Goal: Transaction & Acquisition: Book appointment/travel/reservation

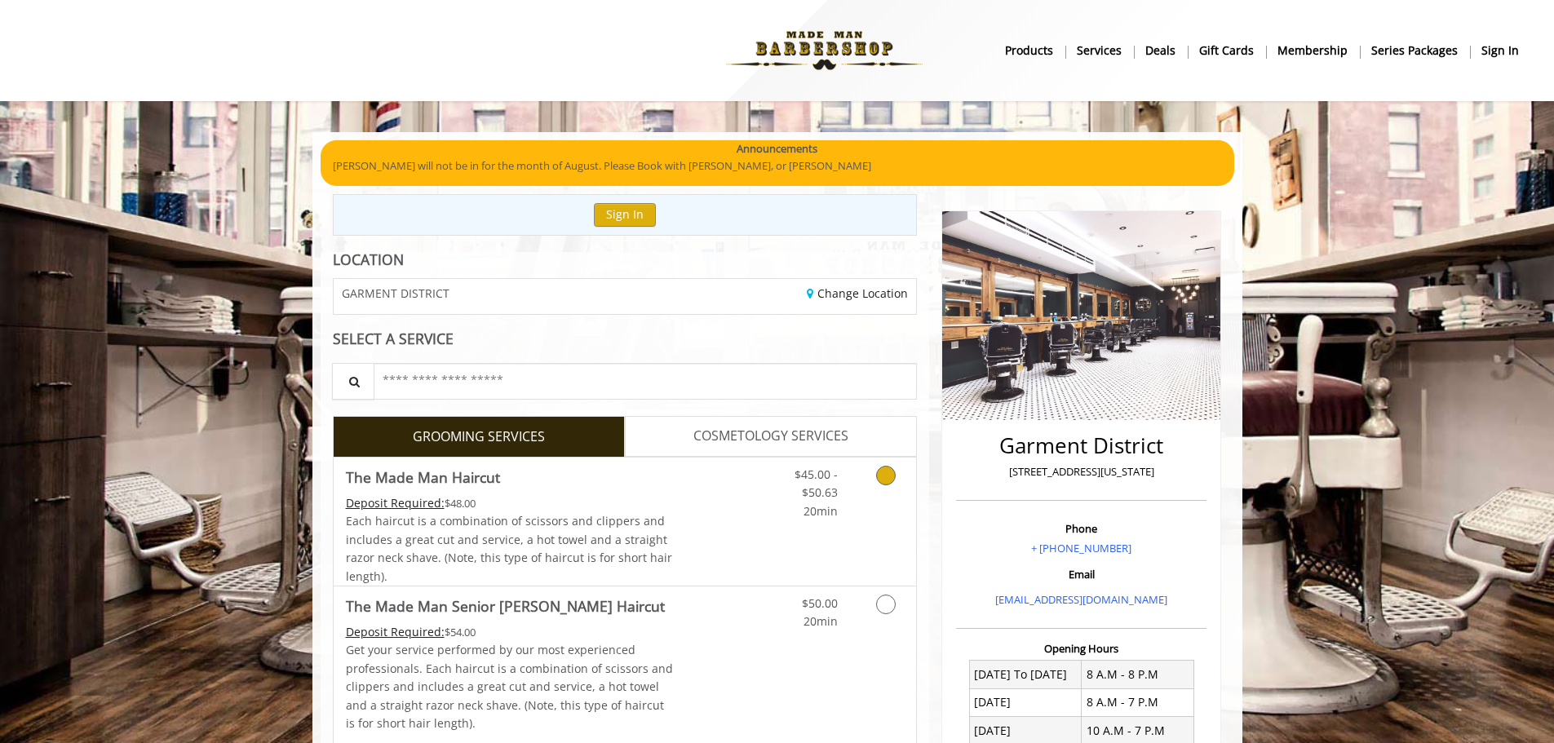
click at [804, 550] on div "$45.00 - $50.63 20min" at bounding box center [843, 522] width 146 height 128
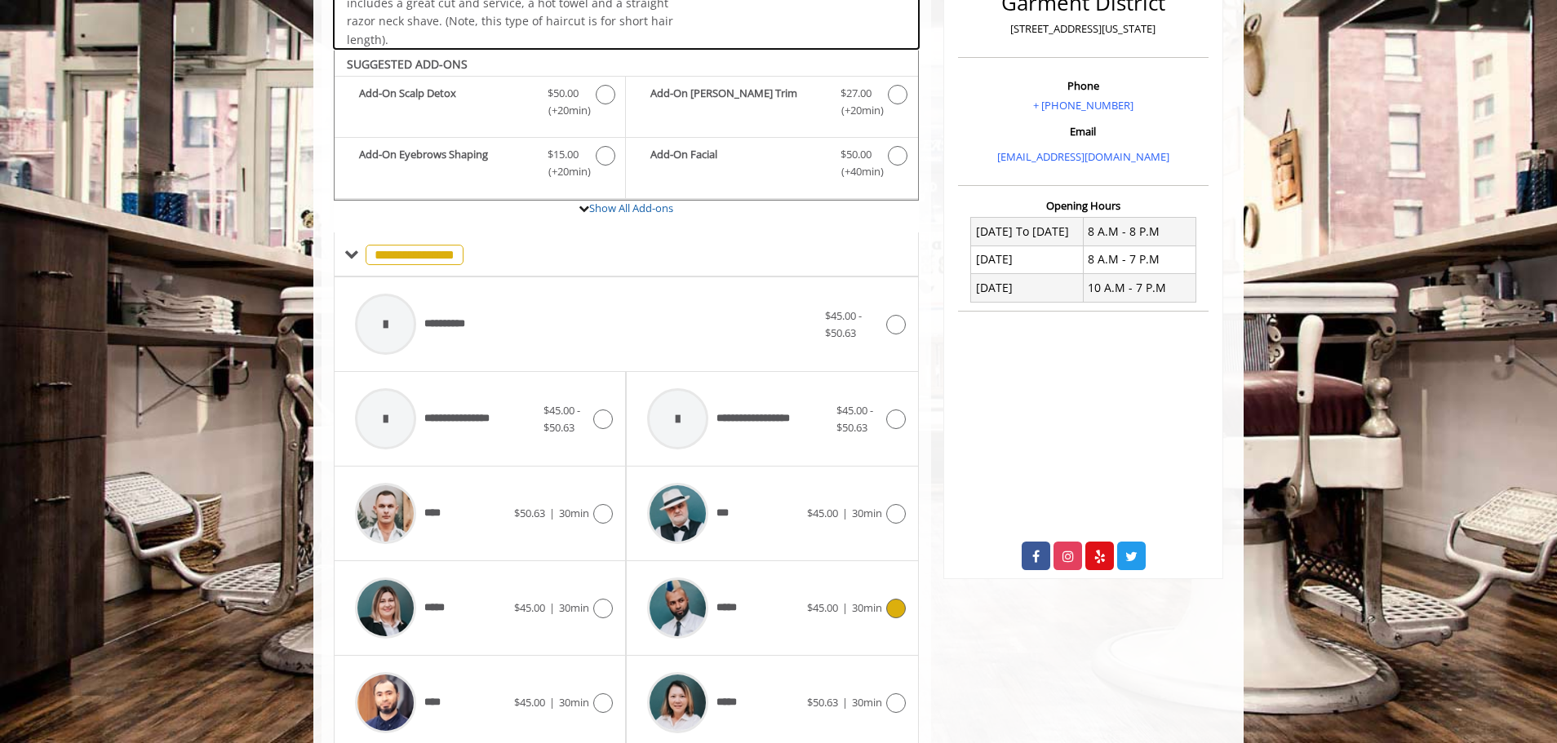
scroll to position [492, 0]
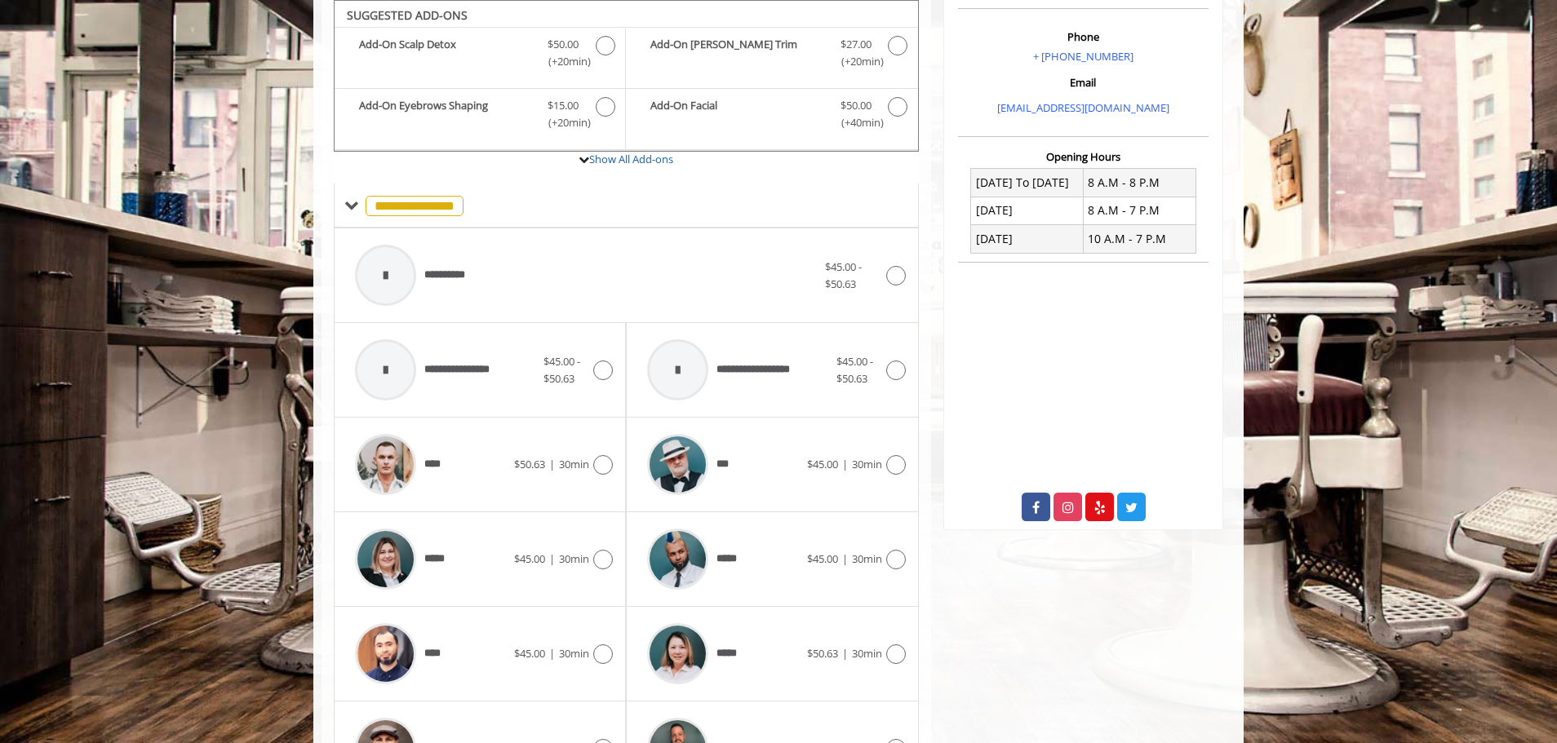
click at [548, 509] on div "**** $50.63 | 30min" at bounding box center [480, 465] width 292 height 95
click at [556, 489] on div "**** $50.63 | 30min" at bounding box center [480, 465] width 266 height 78
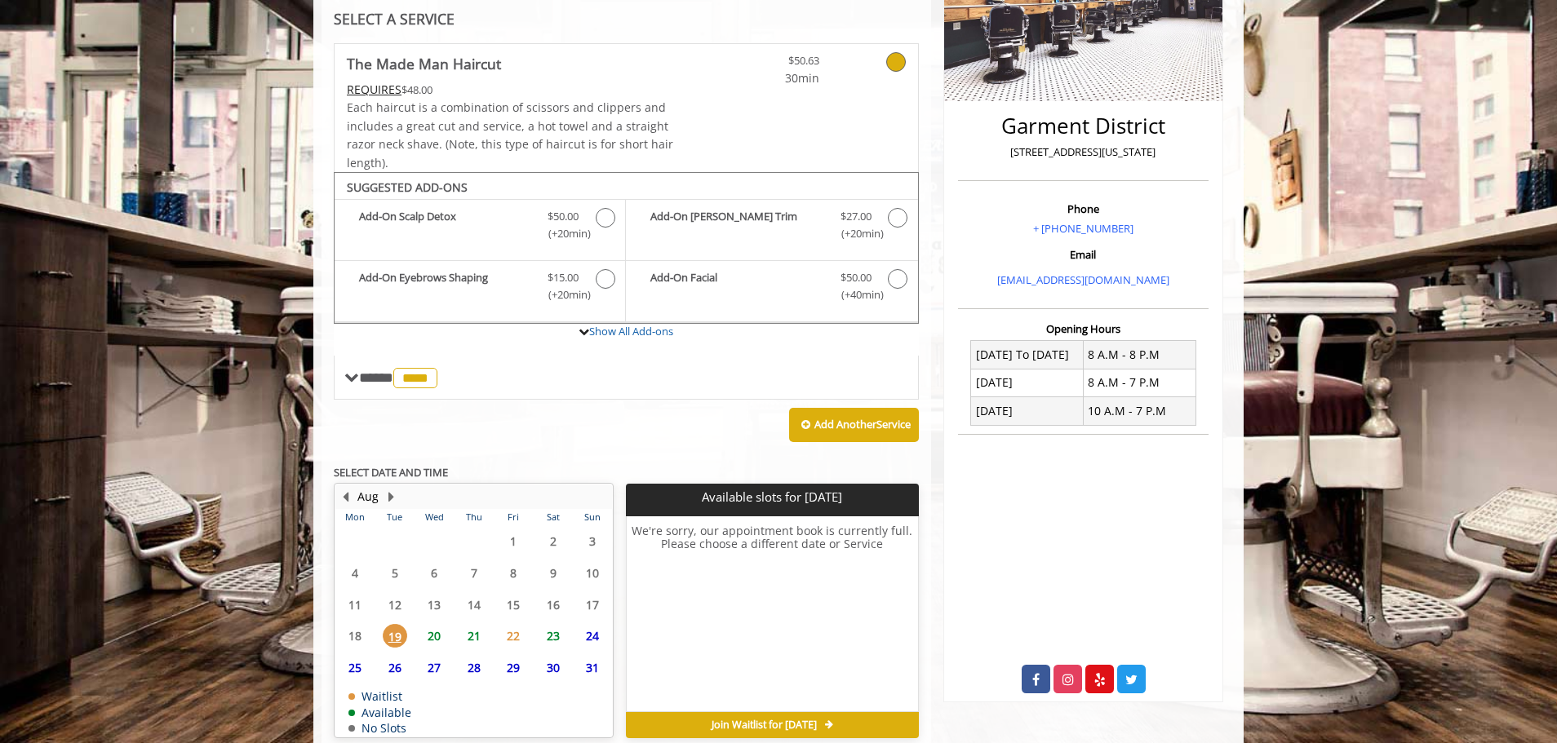
scroll to position [396, 0]
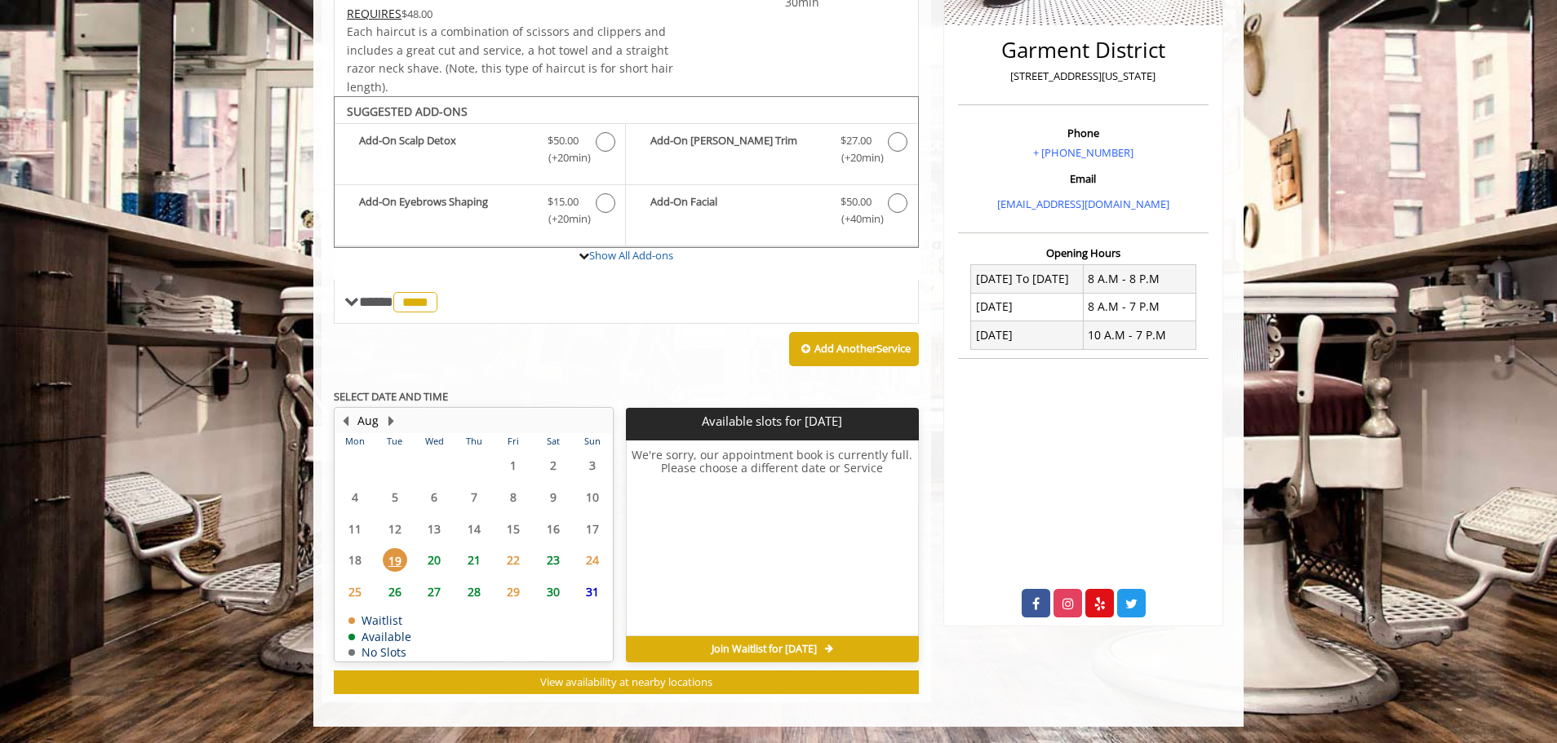
click at [481, 559] on span "21" at bounding box center [474, 560] width 24 height 24
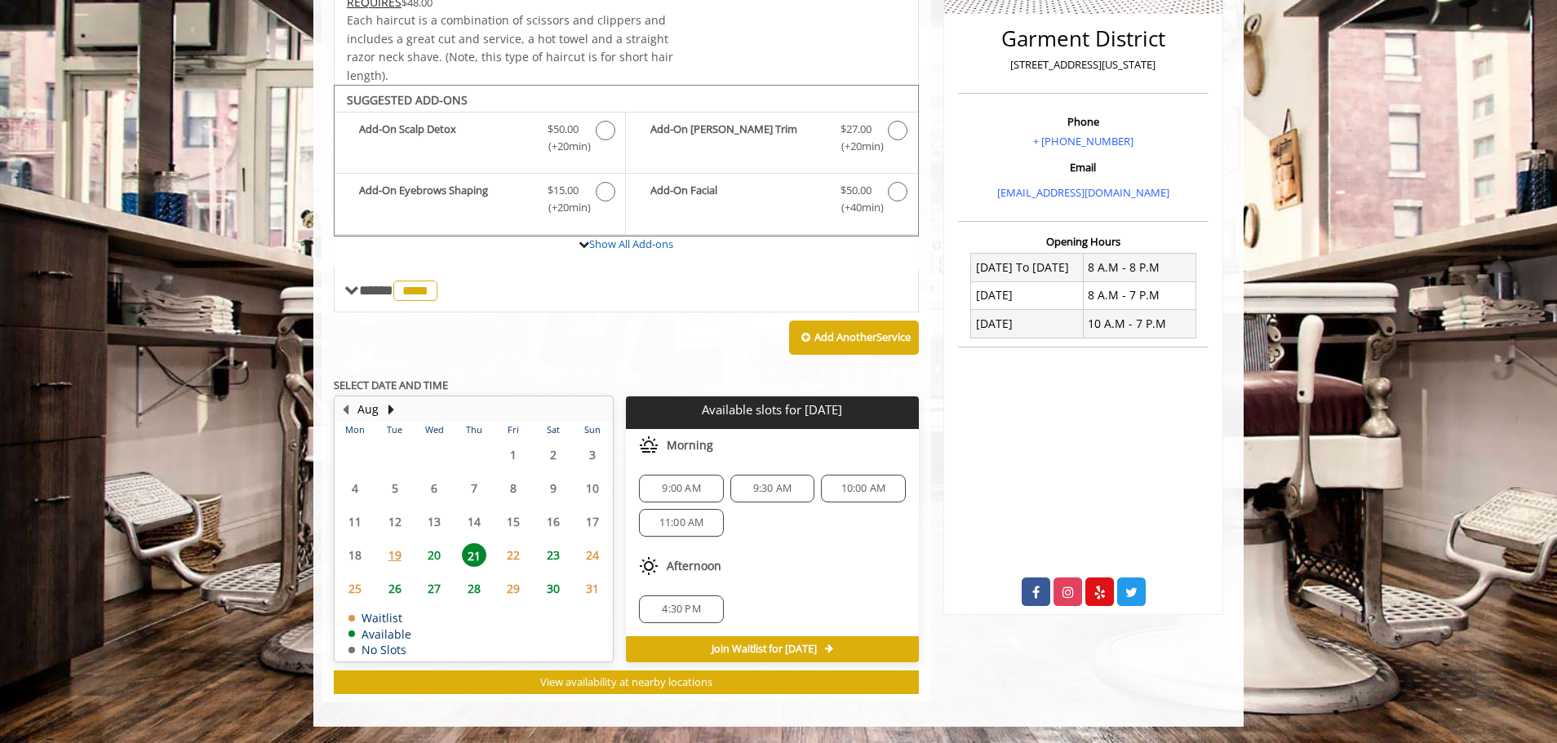
click at [428, 553] on span "20" at bounding box center [434, 555] width 24 height 24
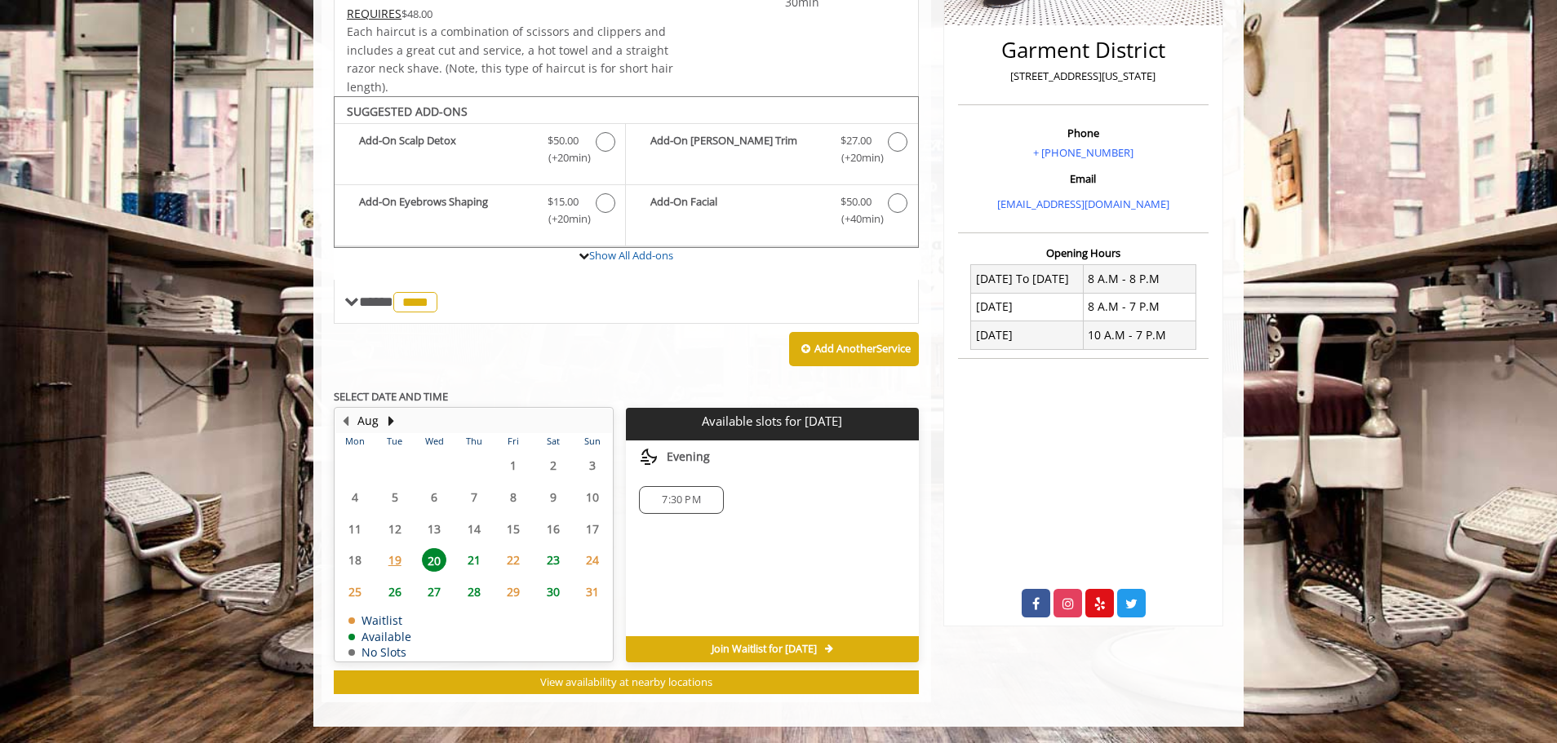
click at [471, 560] on span "21" at bounding box center [474, 560] width 24 height 24
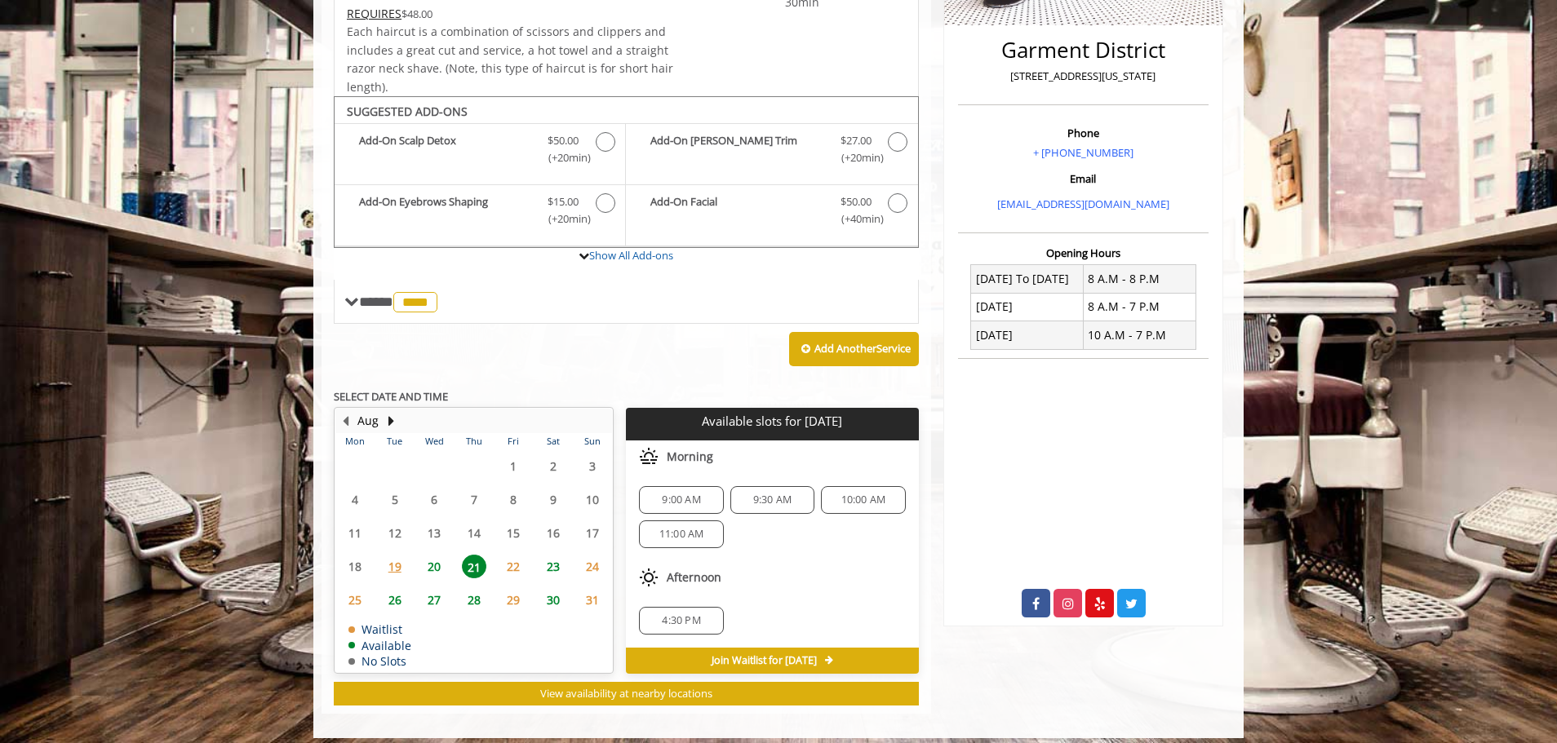
scroll to position [407, 0]
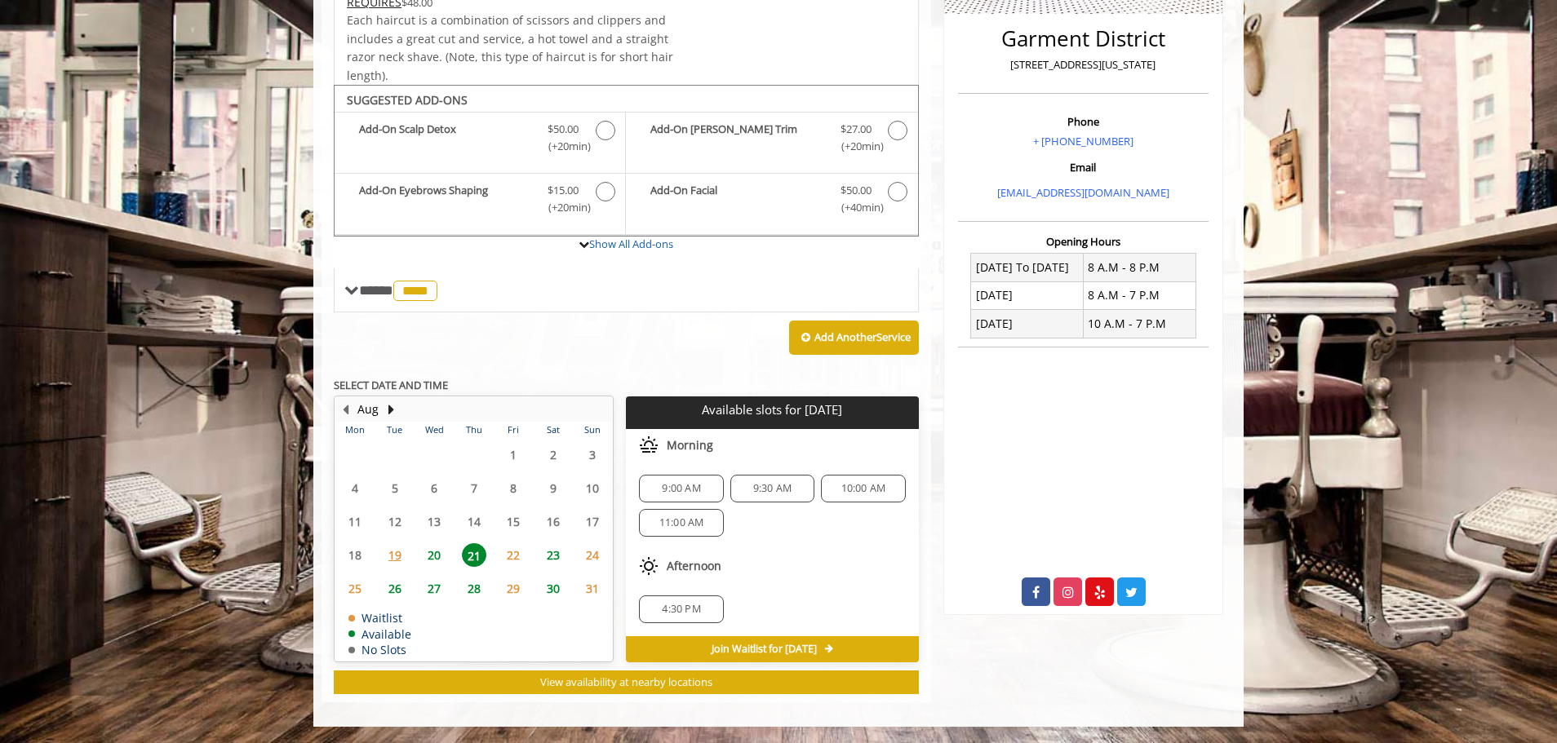
click at [517, 557] on span "22" at bounding box center [513, 555] width 24 height 24
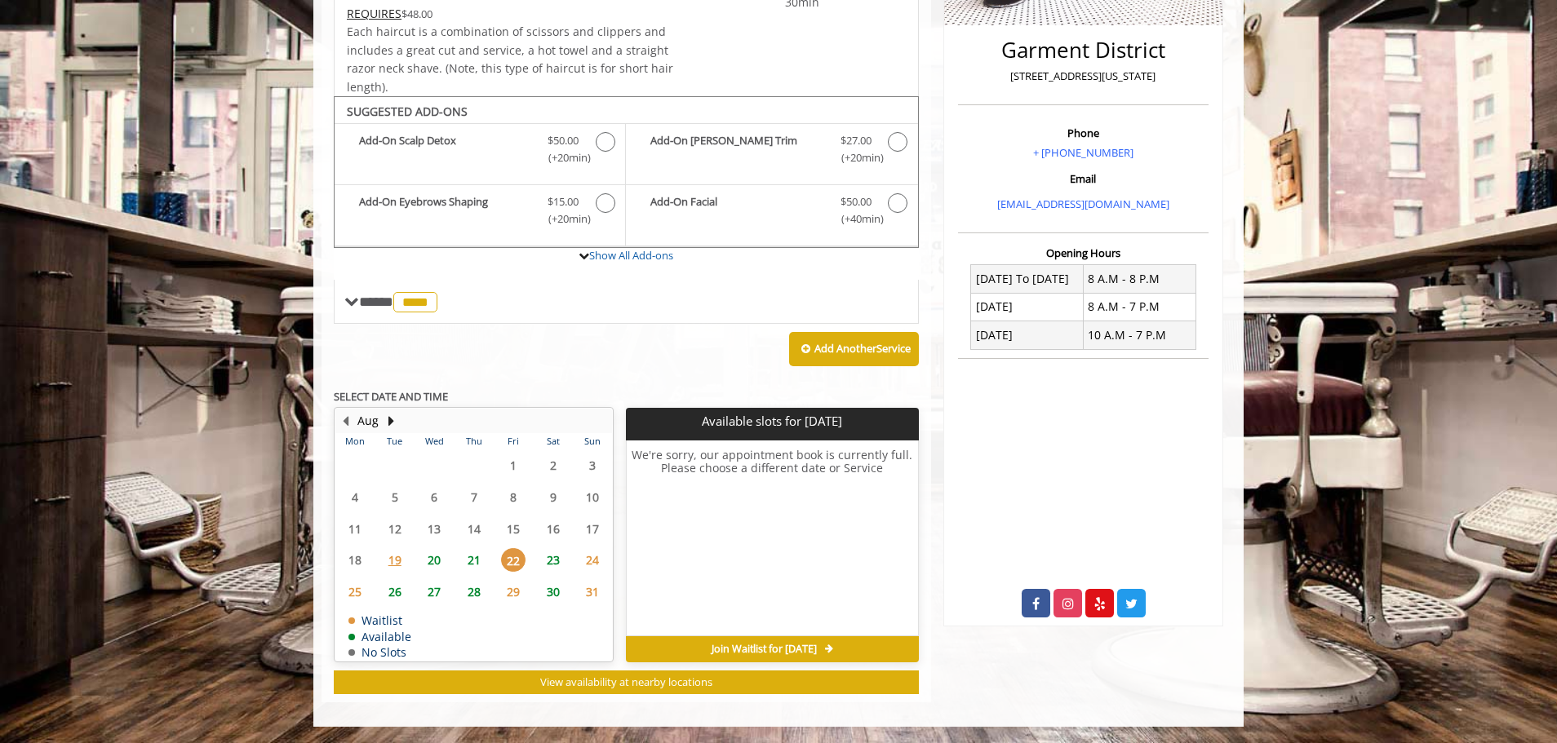
click at [557, 559] on span "23" at bounding box center [553, 560] width 24 height 24
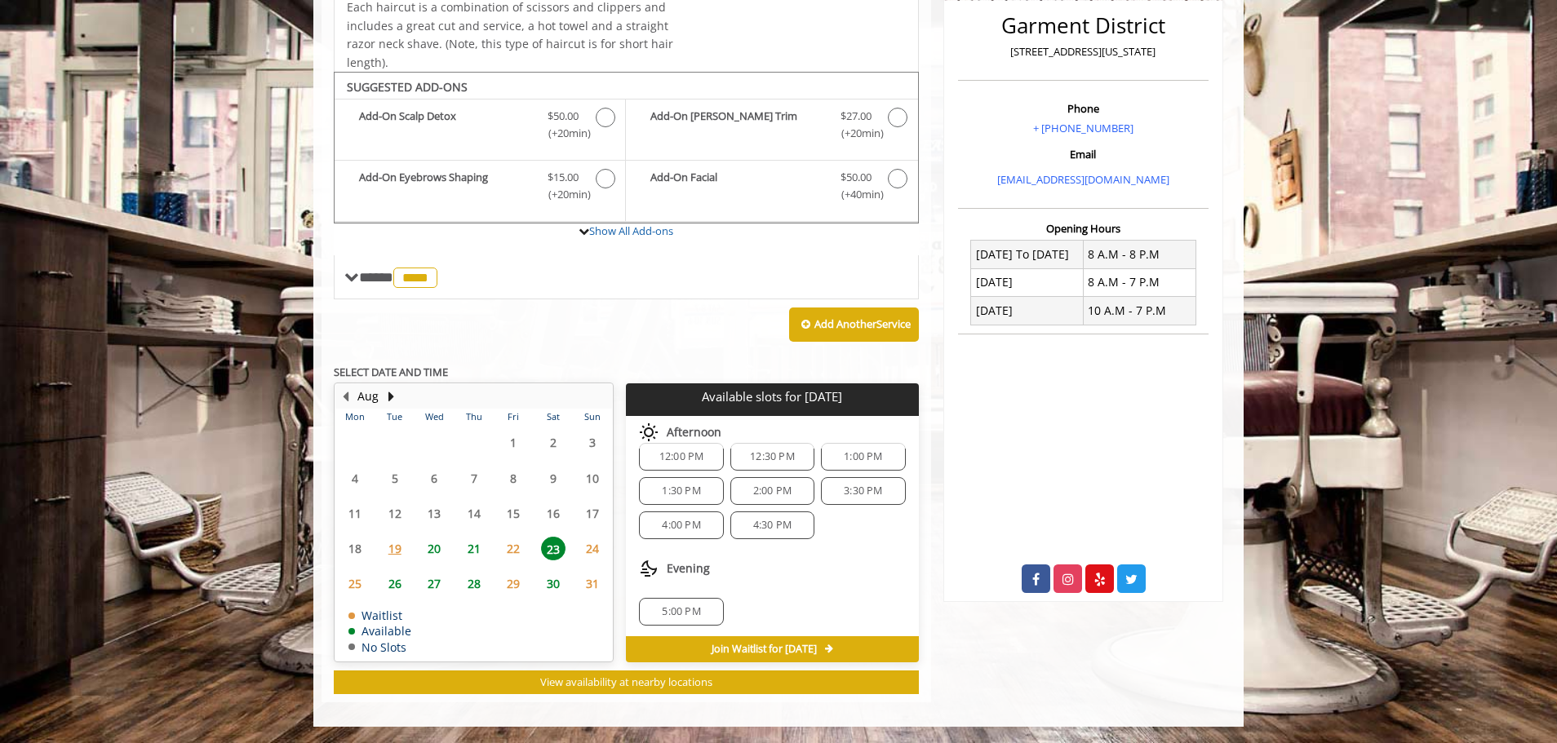
scroll to position [108, 0]
click at [520, 549] on span "22" at bounding box center [513, 549] width 24 height 24
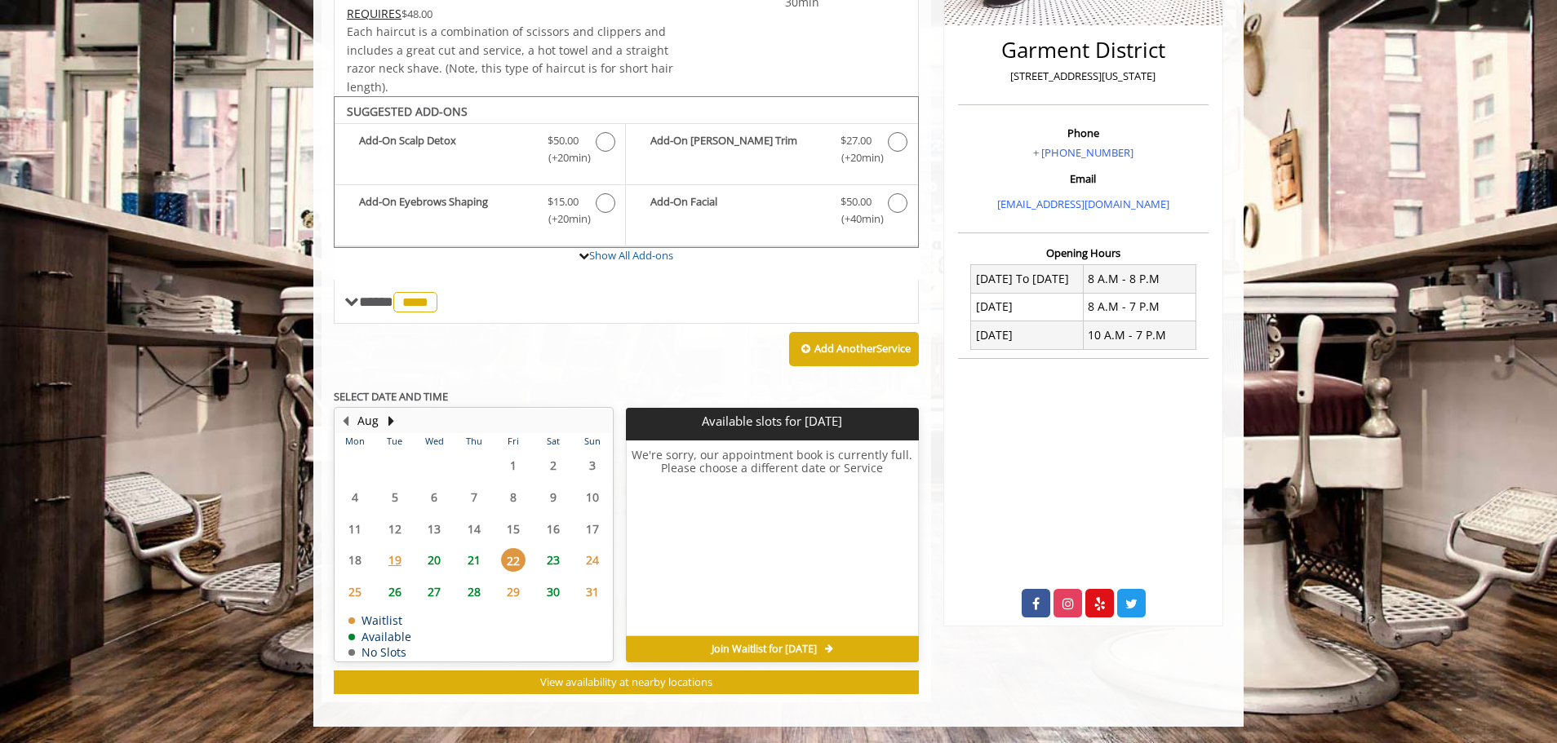
click at [467, 568] on span "21" at bounding box center [474, 560] width 24 height 24
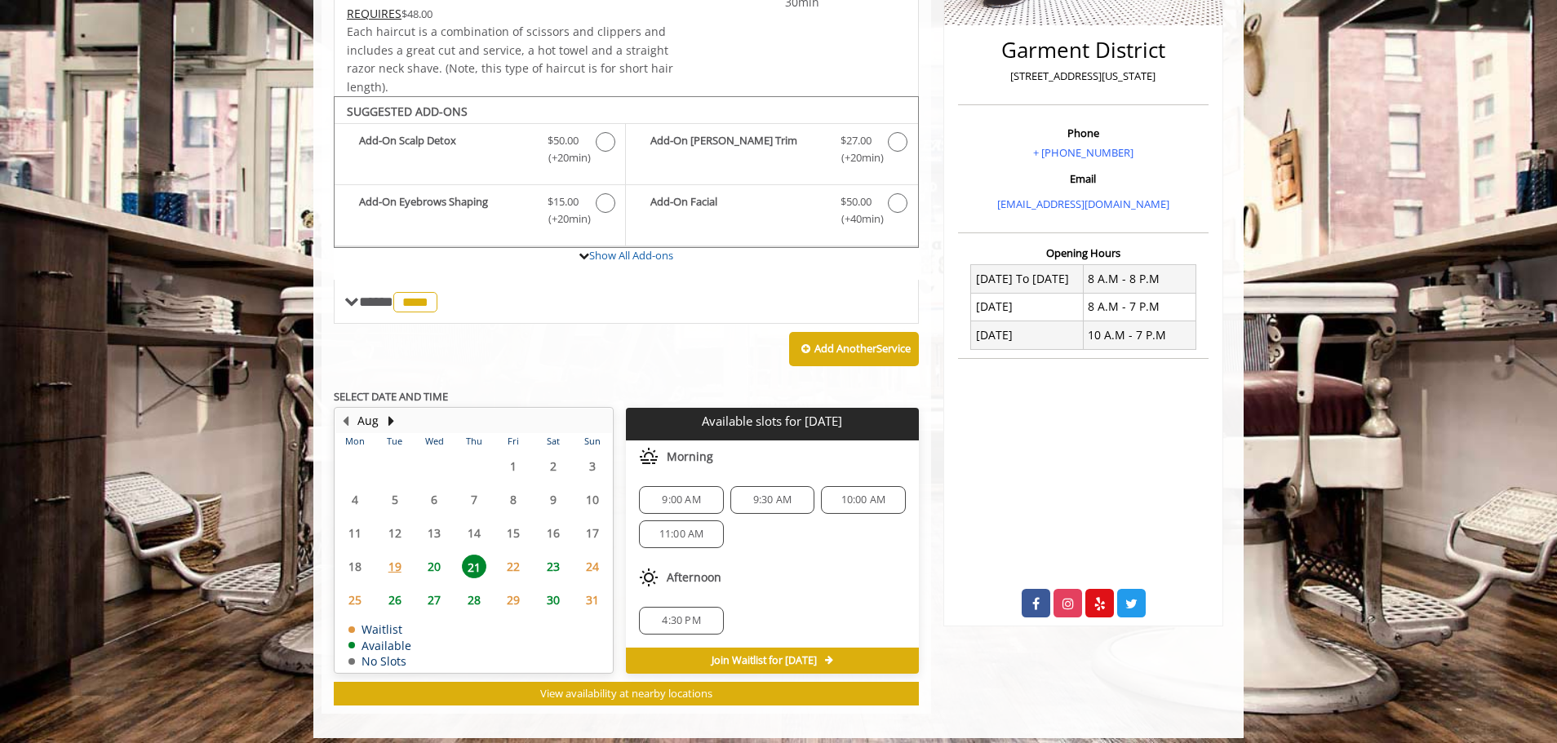
scroll to position [407, 0]
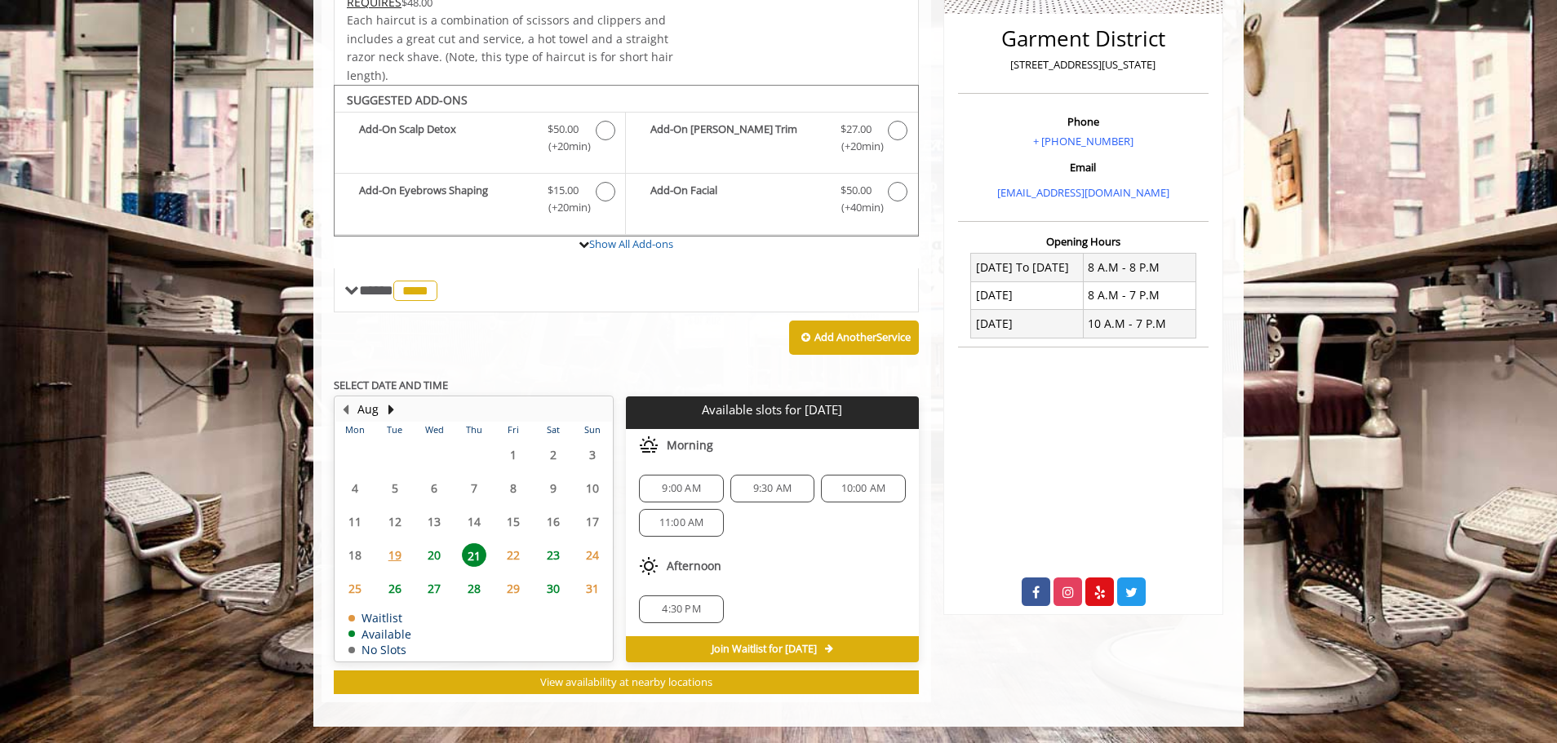
click at [509, 565] on span "22" at bounding box center [513, 555] width 24 height 24
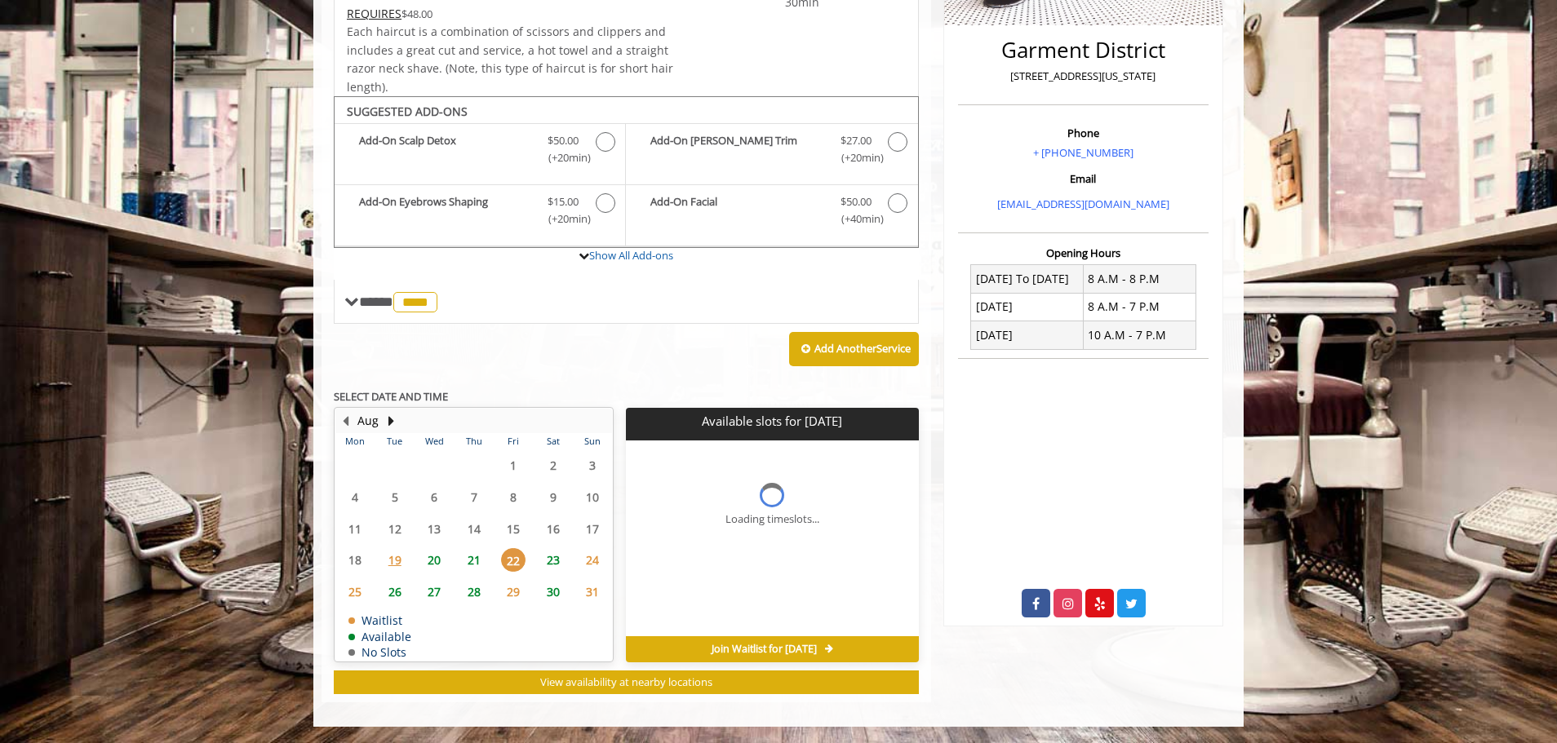
scroll to position [396, 0]
click at [543, 563] on span "23" at bounding box center [553, 560] width 24 height 24
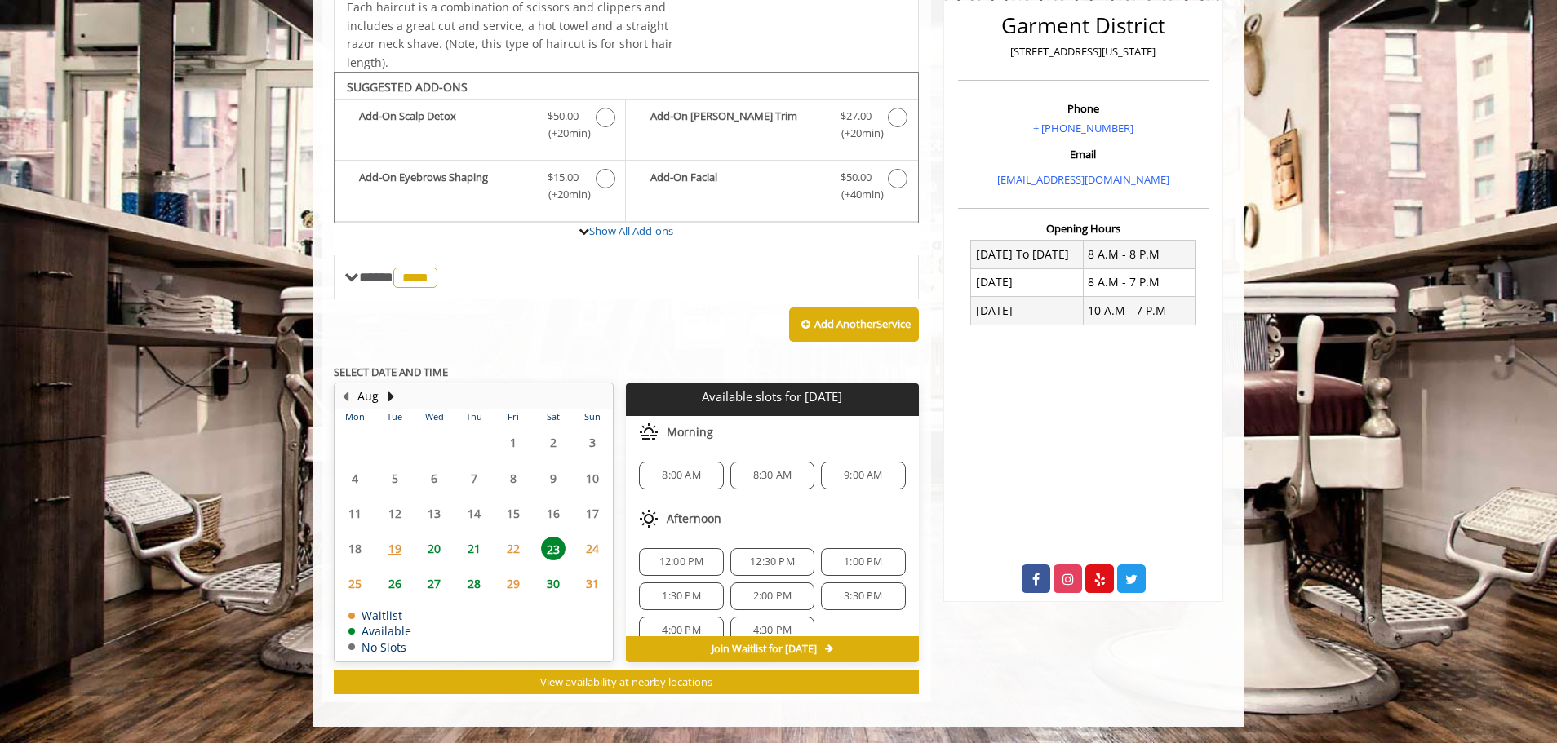
click at [588, 551] on span "24" at bounding box center [592, 549] width 24 height 24
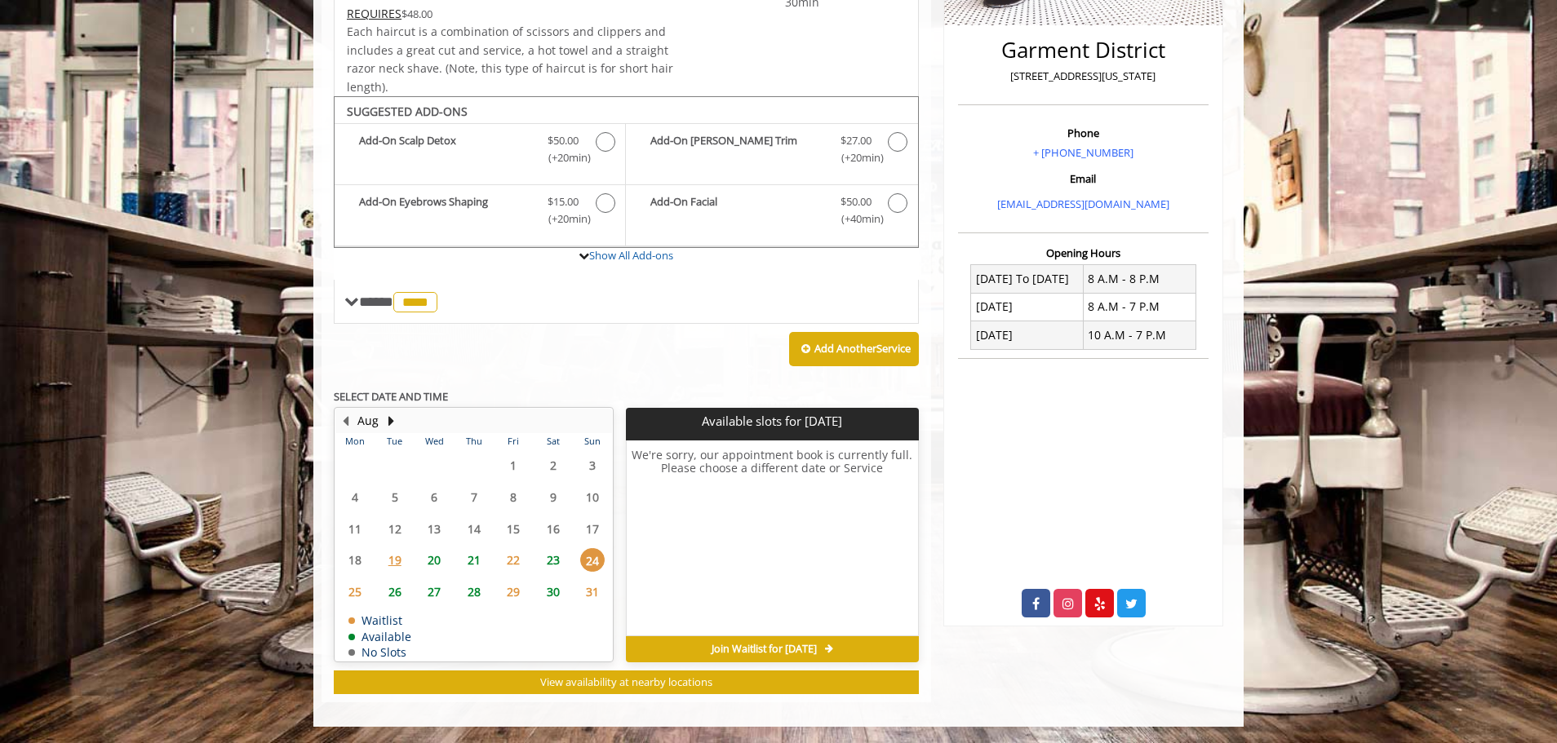
click at [553, 561] on span "23" at bounding box center [553, 560] width 24 height 24
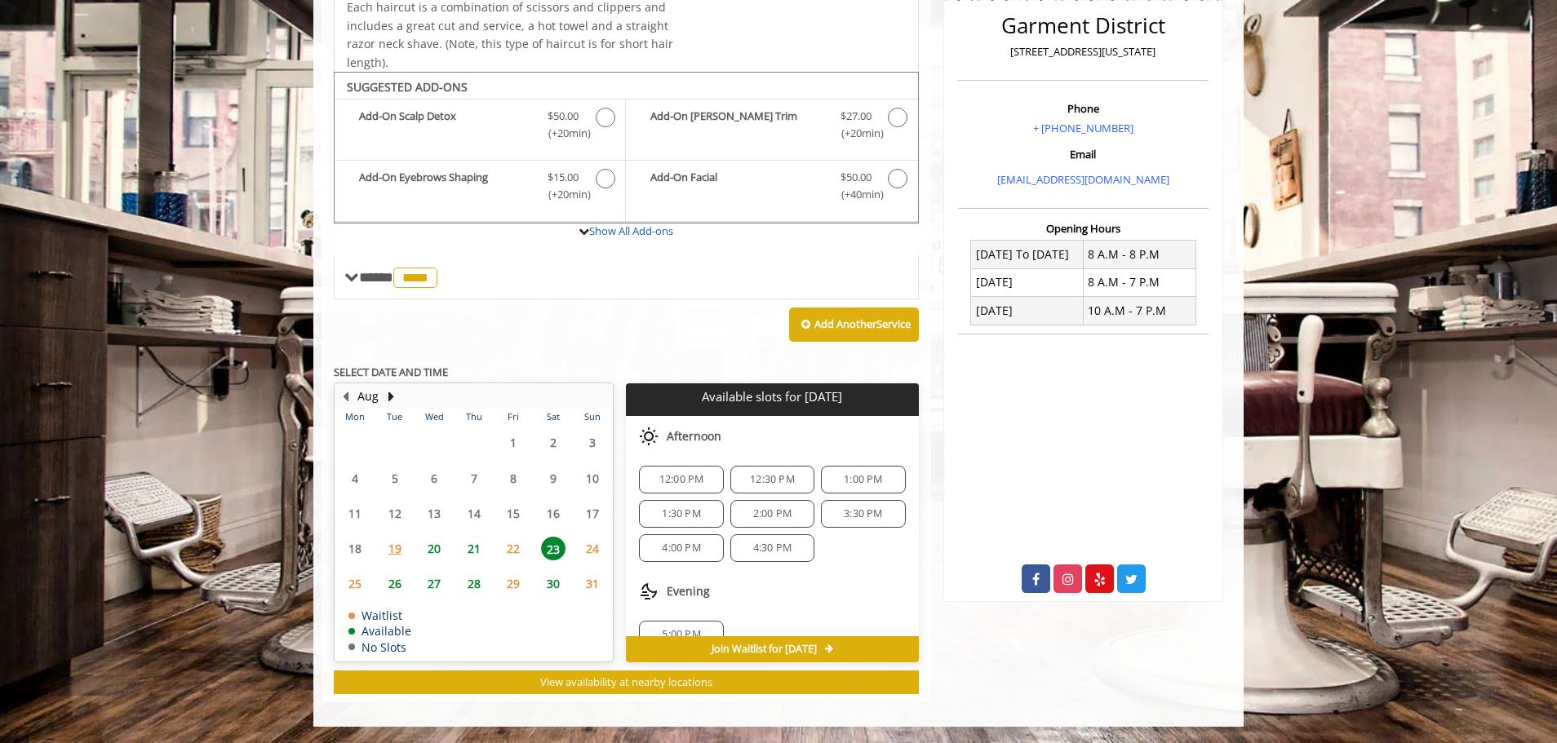
scroll to position [108, 0]
click at [1306, 540] on body "**********" at bounding box center [778, 219] width 1557 height 1015
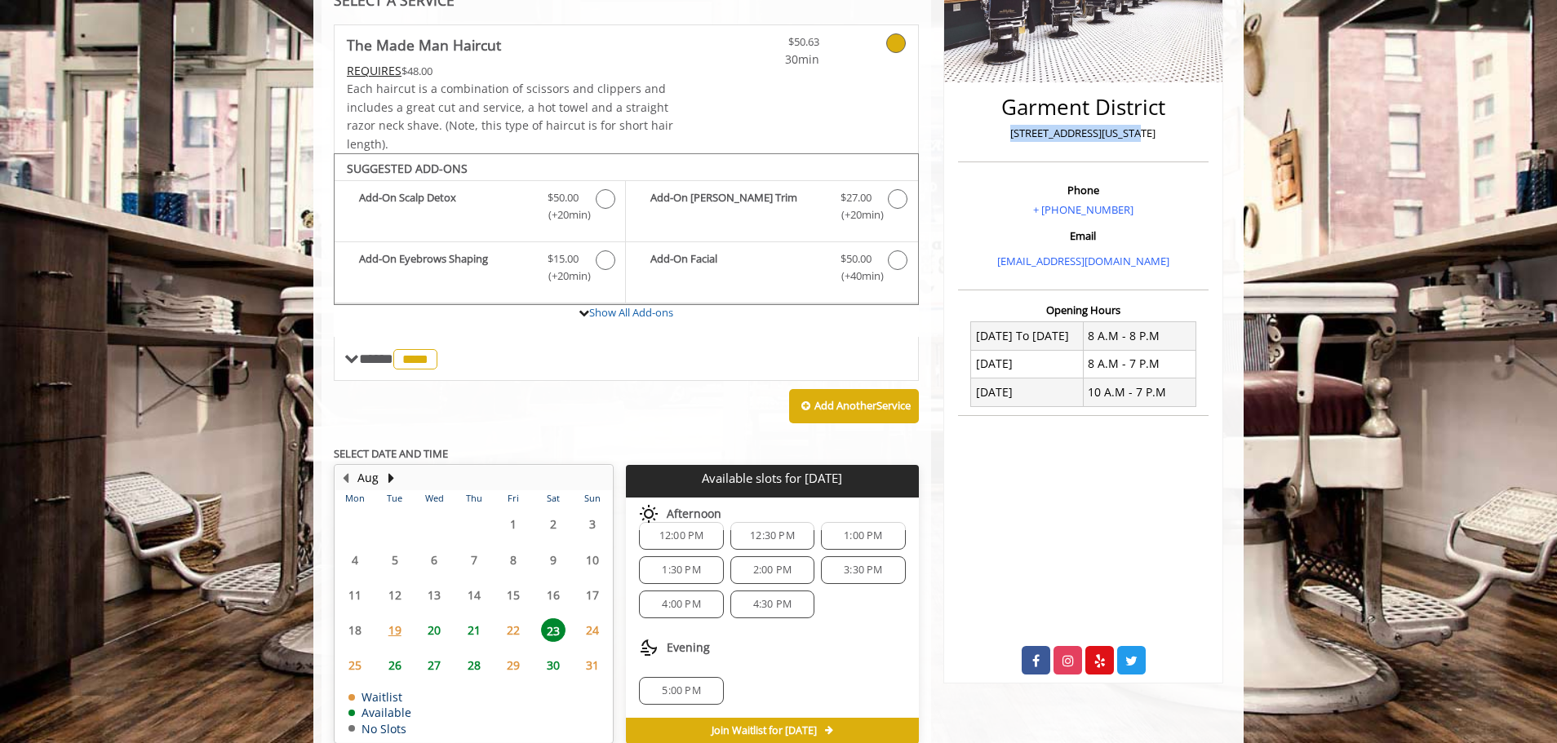
drag, startPoint x: 1156, startPoint y: 131, endPoint x: 1018, endPoint y: 129, distance: 137.9
click at [1018, 129] on p "[STREET_ADDRESS][US_STATE]" at bounding box center [1083, 133] width 242 height 17
click at [796, 611] on span "4:30 PM" at bounding box center [771, 604] width 69 height 13
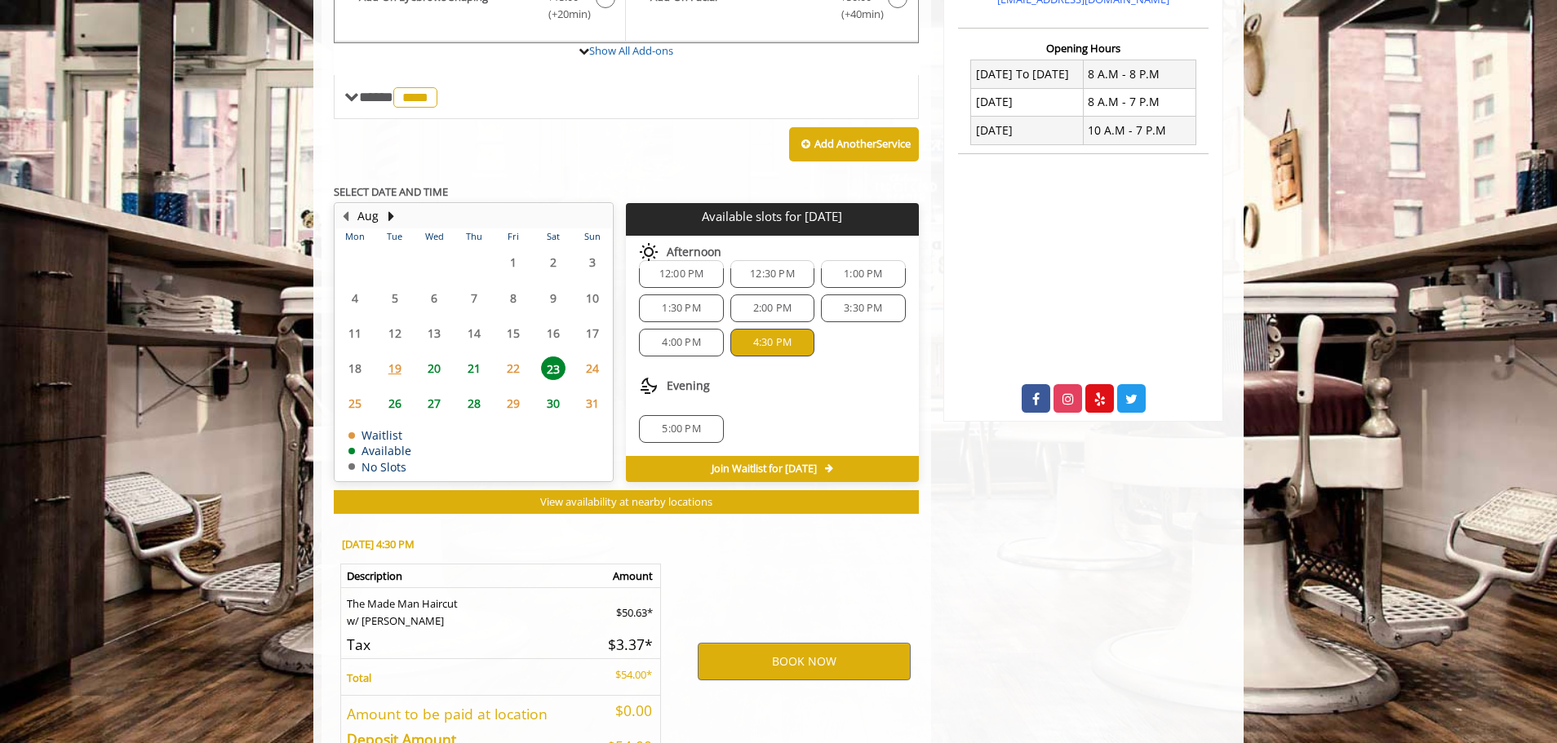
scroll to position [715, 0]
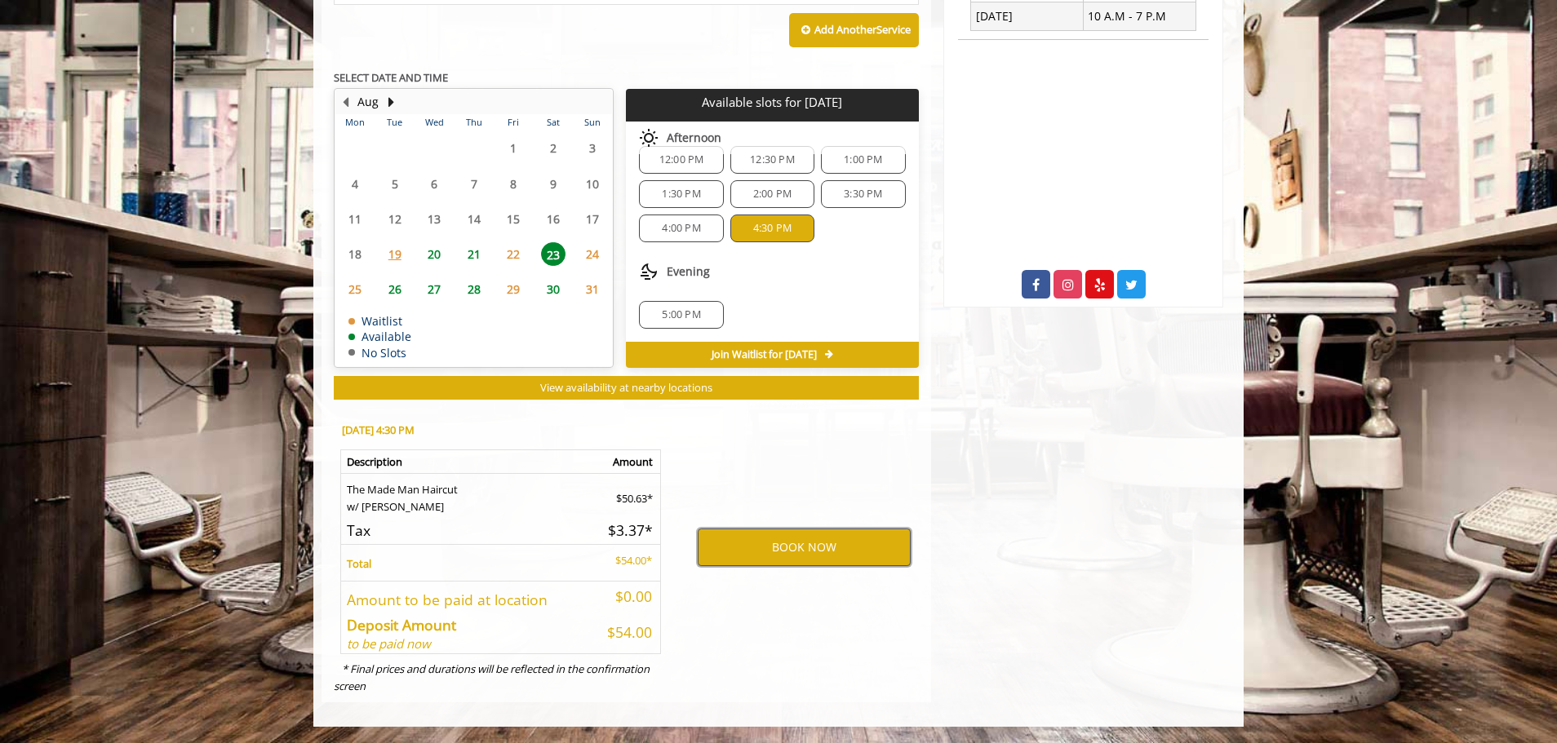
click at [826, 560] on button "BOOK NOW" at bounding box center [804, 548] width 213 height 38
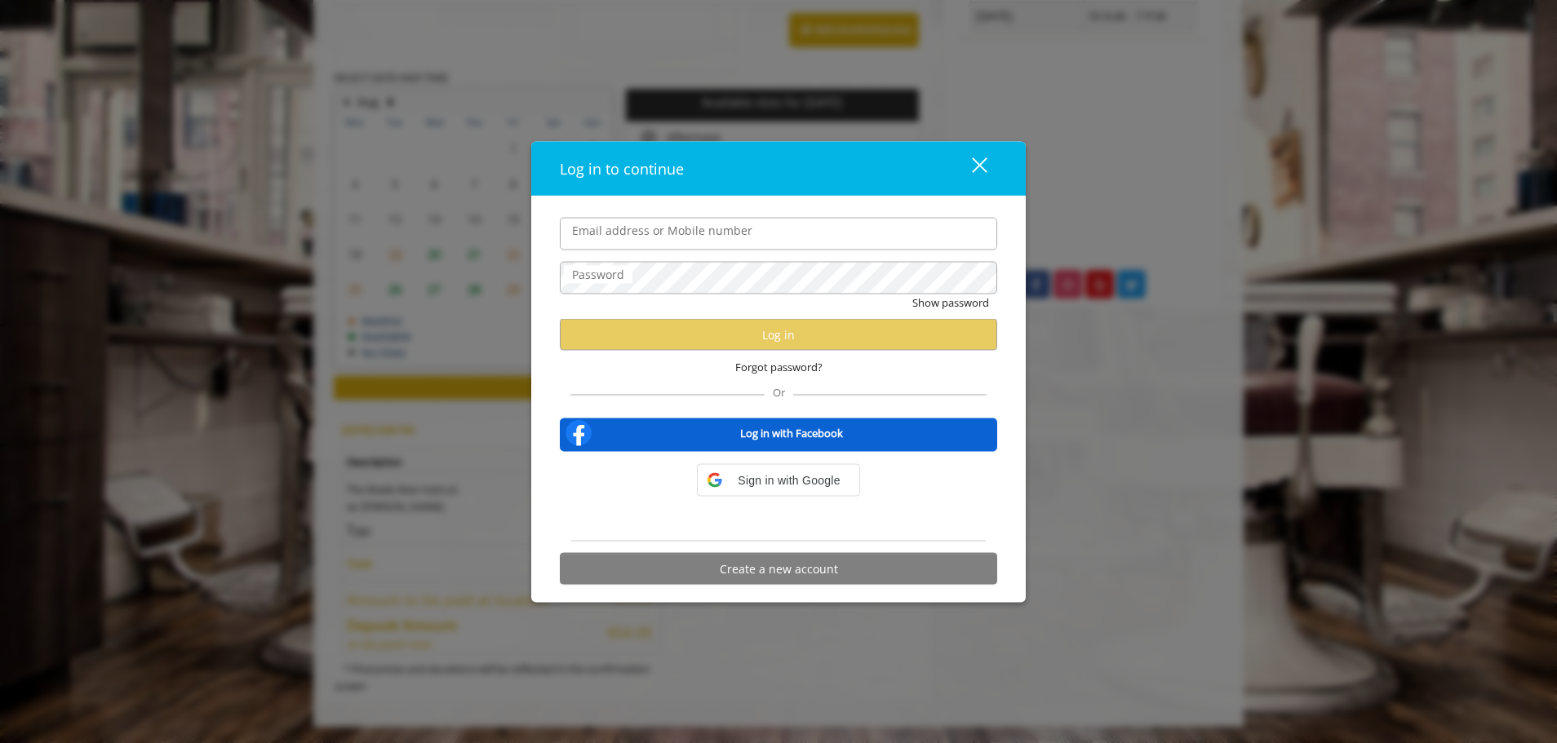
type input "**********"
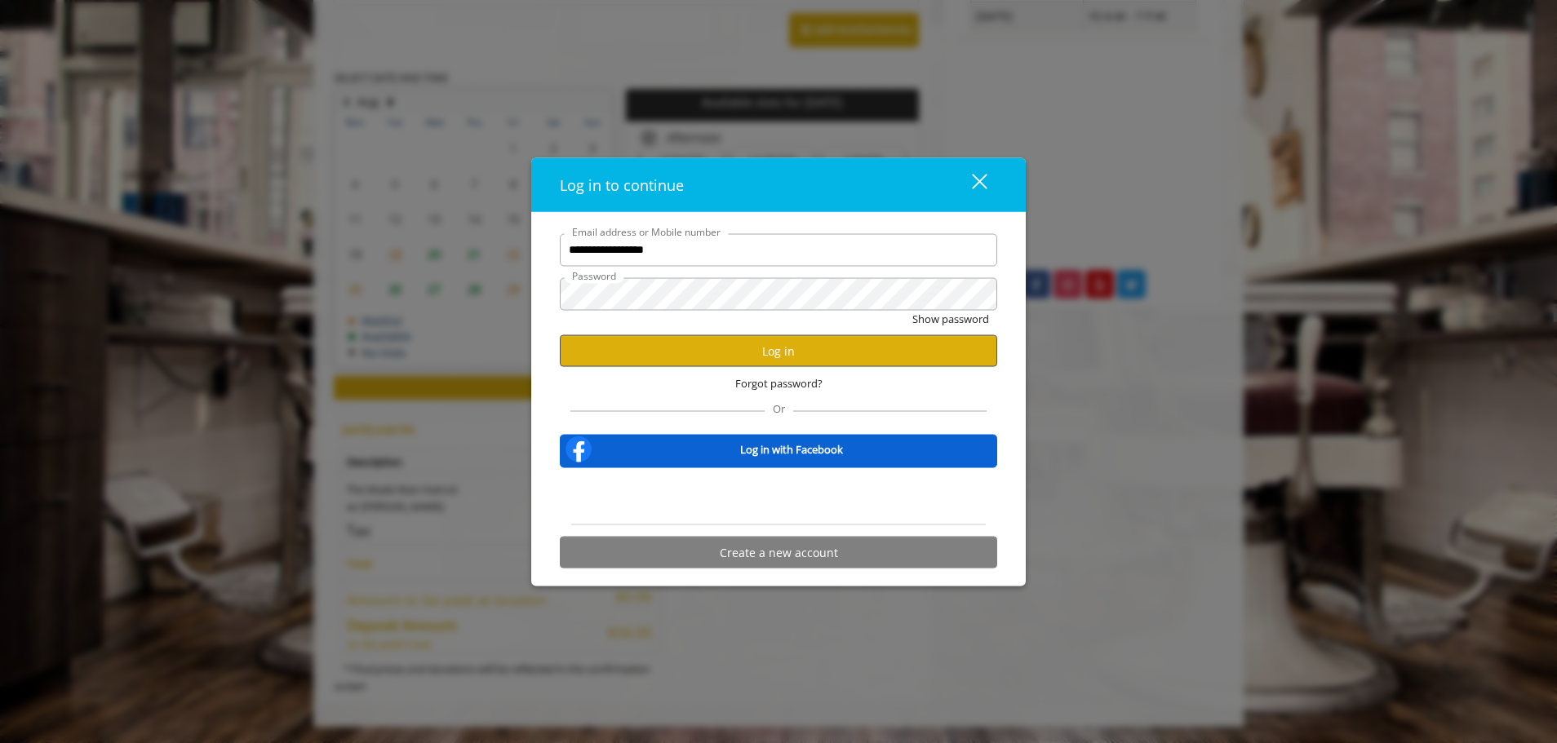
scroll to position [0, 0]
click at [757, 346] on button "Log in" at bounding box center [778, 351] width 437 height 32
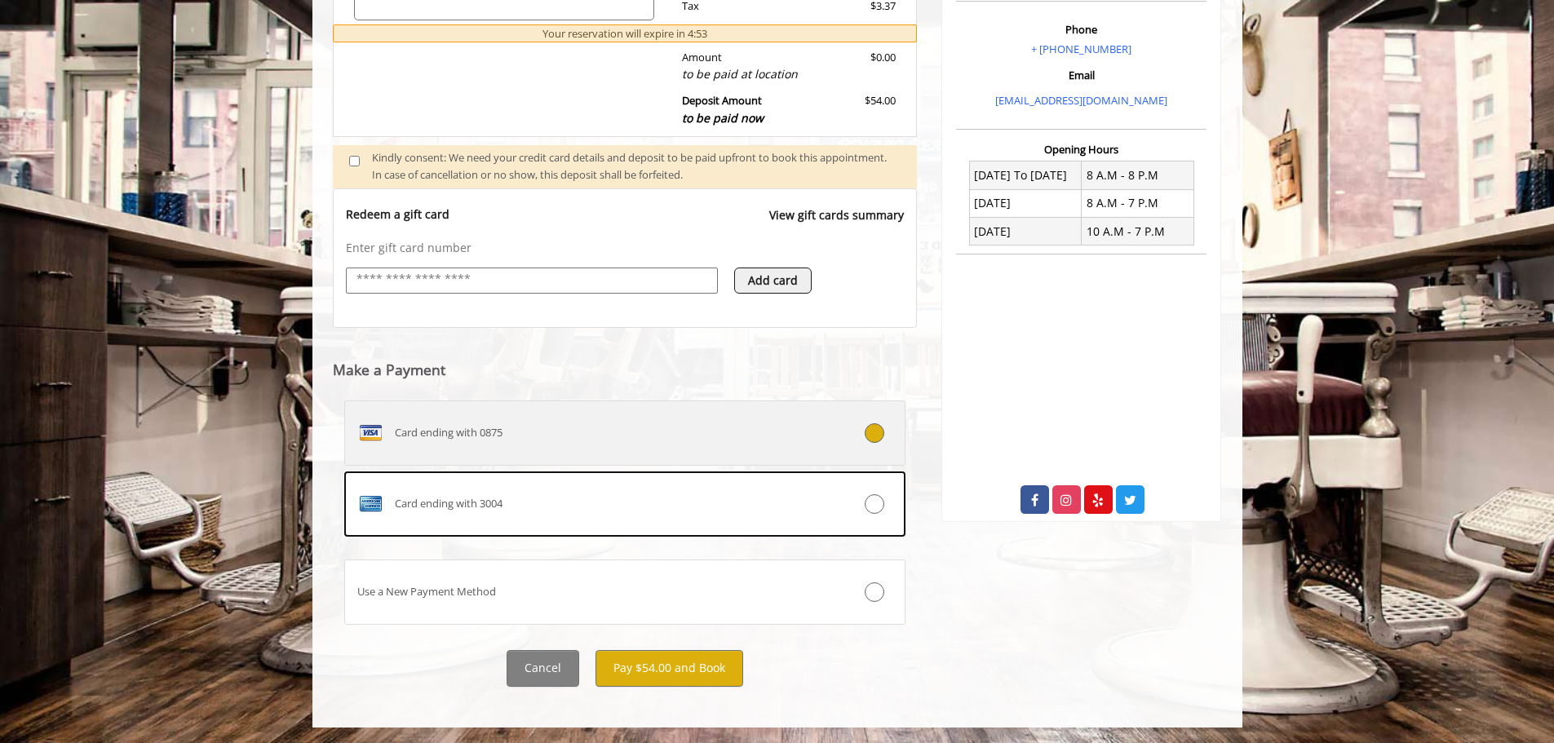
scroll to position [500, 0]
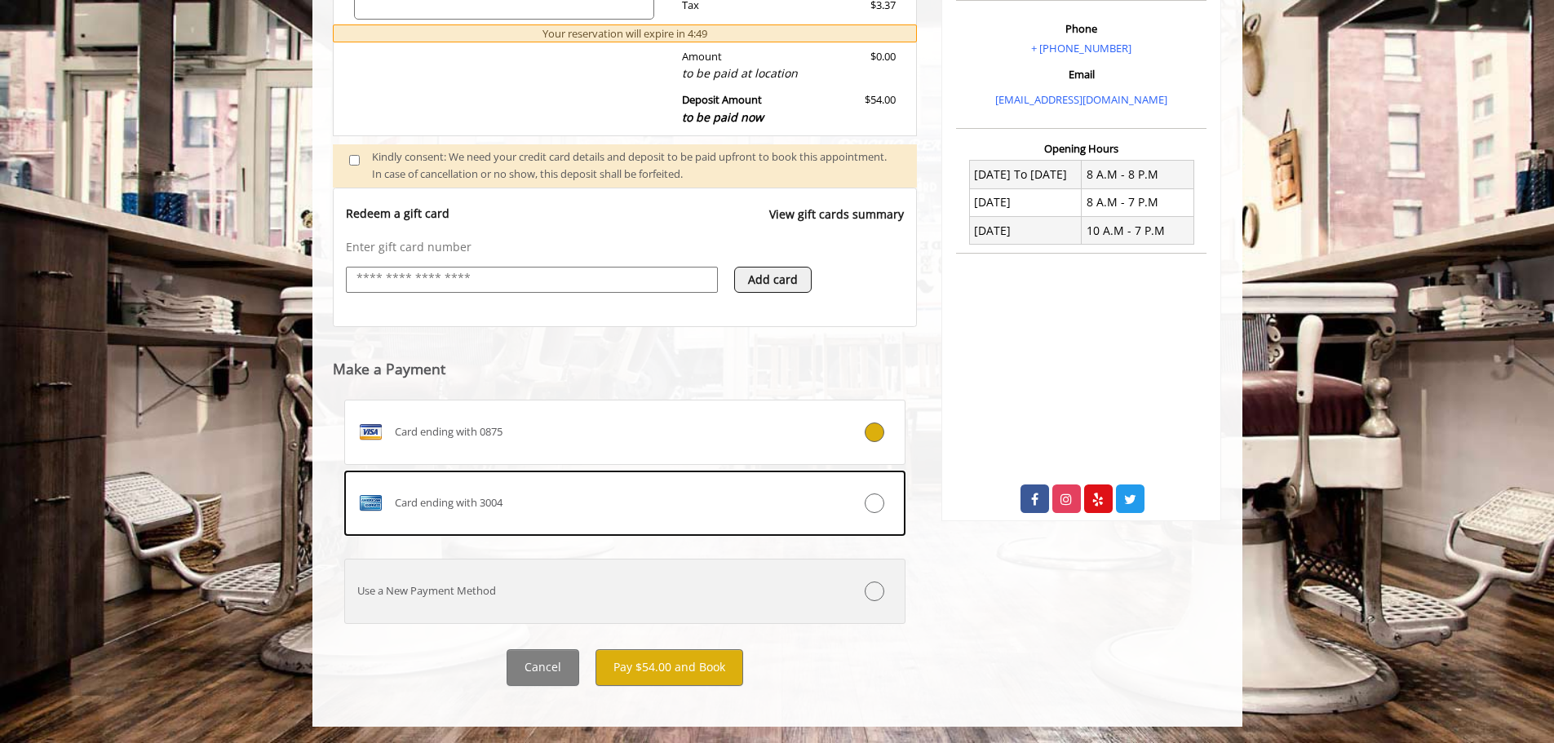
click at [817, 600] on div at bounding box center [858, 592] width 93 height 20
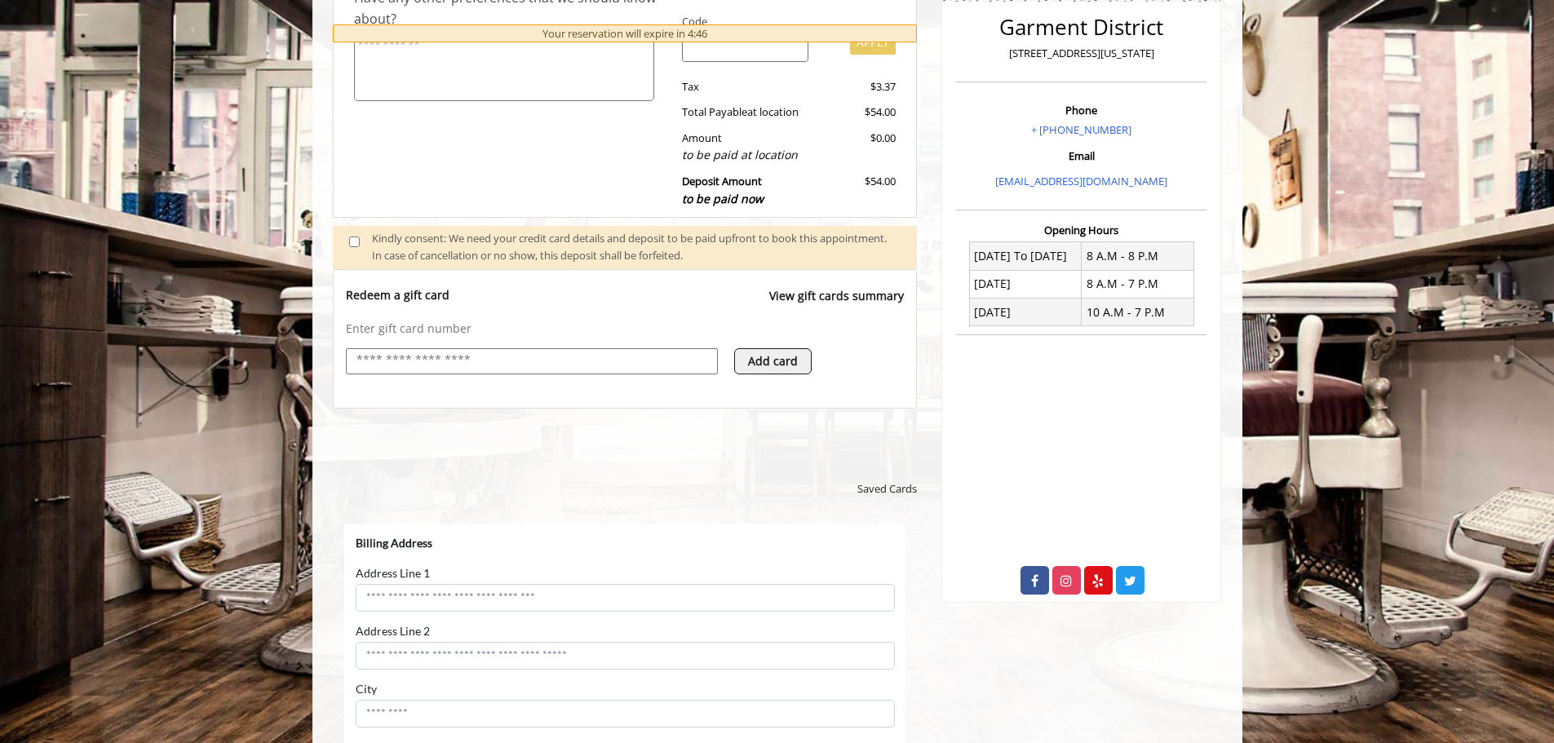
scroll to position [582, 0]
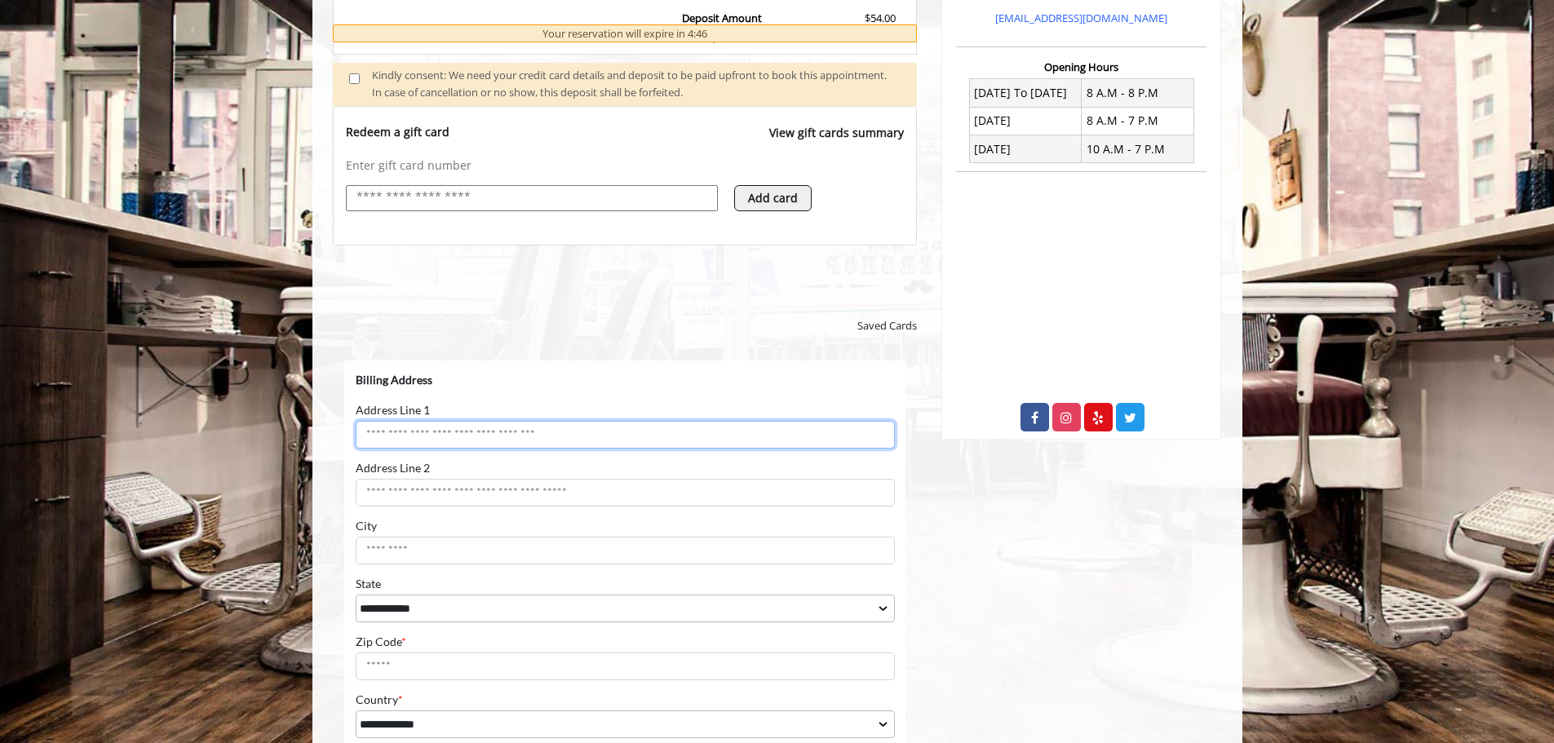
click at [485, 438] on input "Address Line 1" at bounding box center [624, 434] width 539 height 28
click at [482, 432] on input "Address Line 1" at bounding box center [624, 434] width 539 height 28
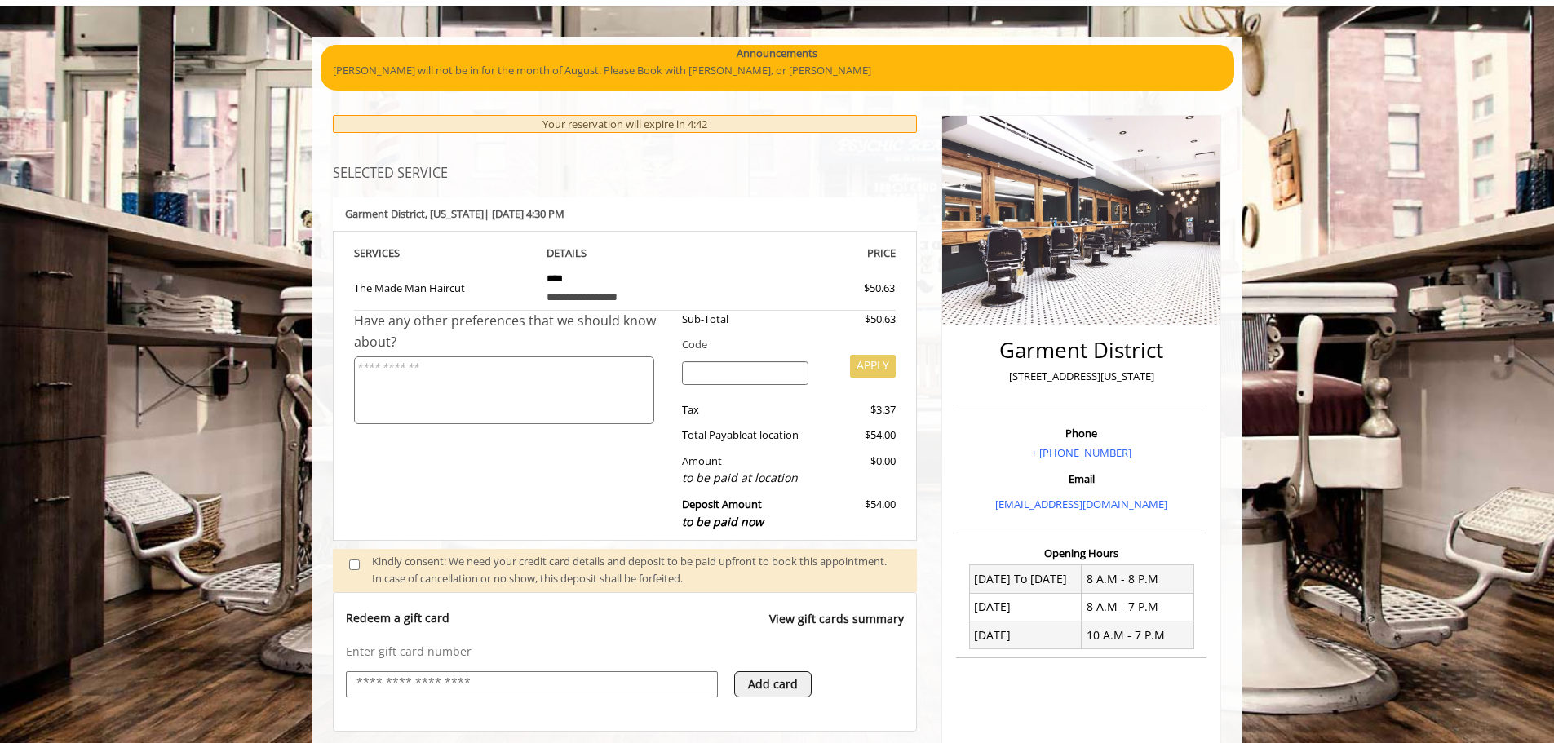
scroll to position [326, 0]
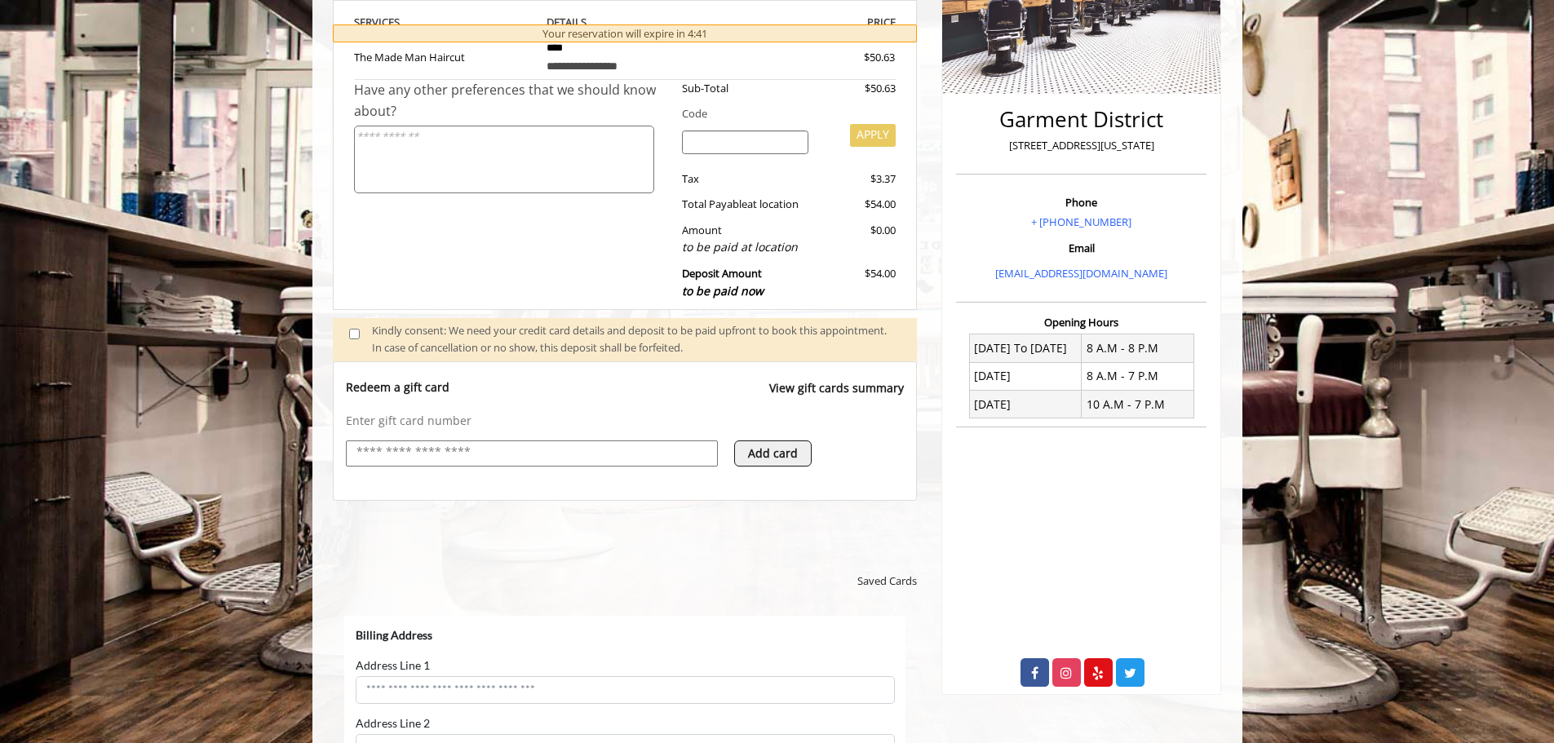
click at [520, 455] on input "text" at bounding box center [532, 453] width 354 height 20
click at [523, 547] on h5 at bounding box center [625, 543] width 585 height 16
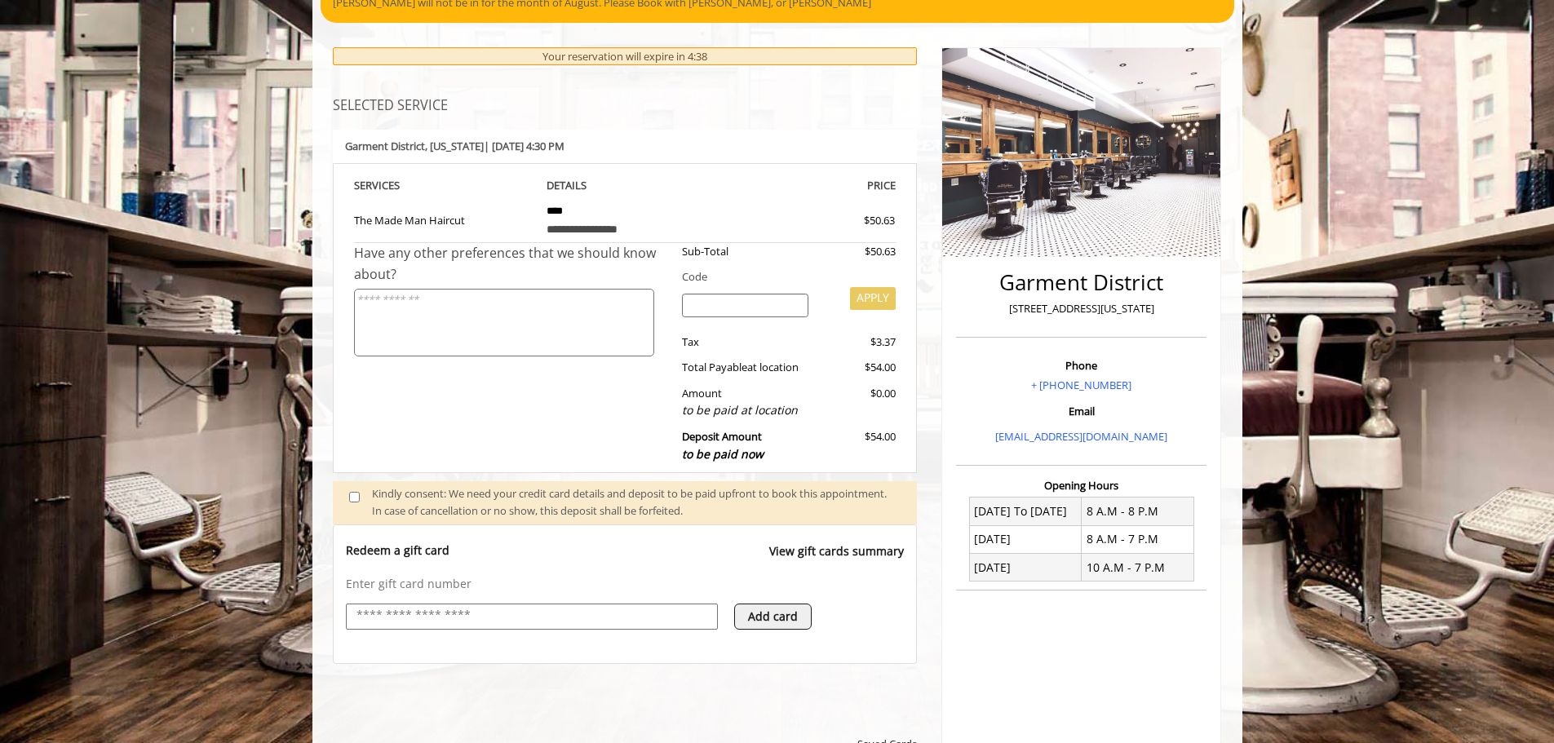
scroll to position [653, 0]
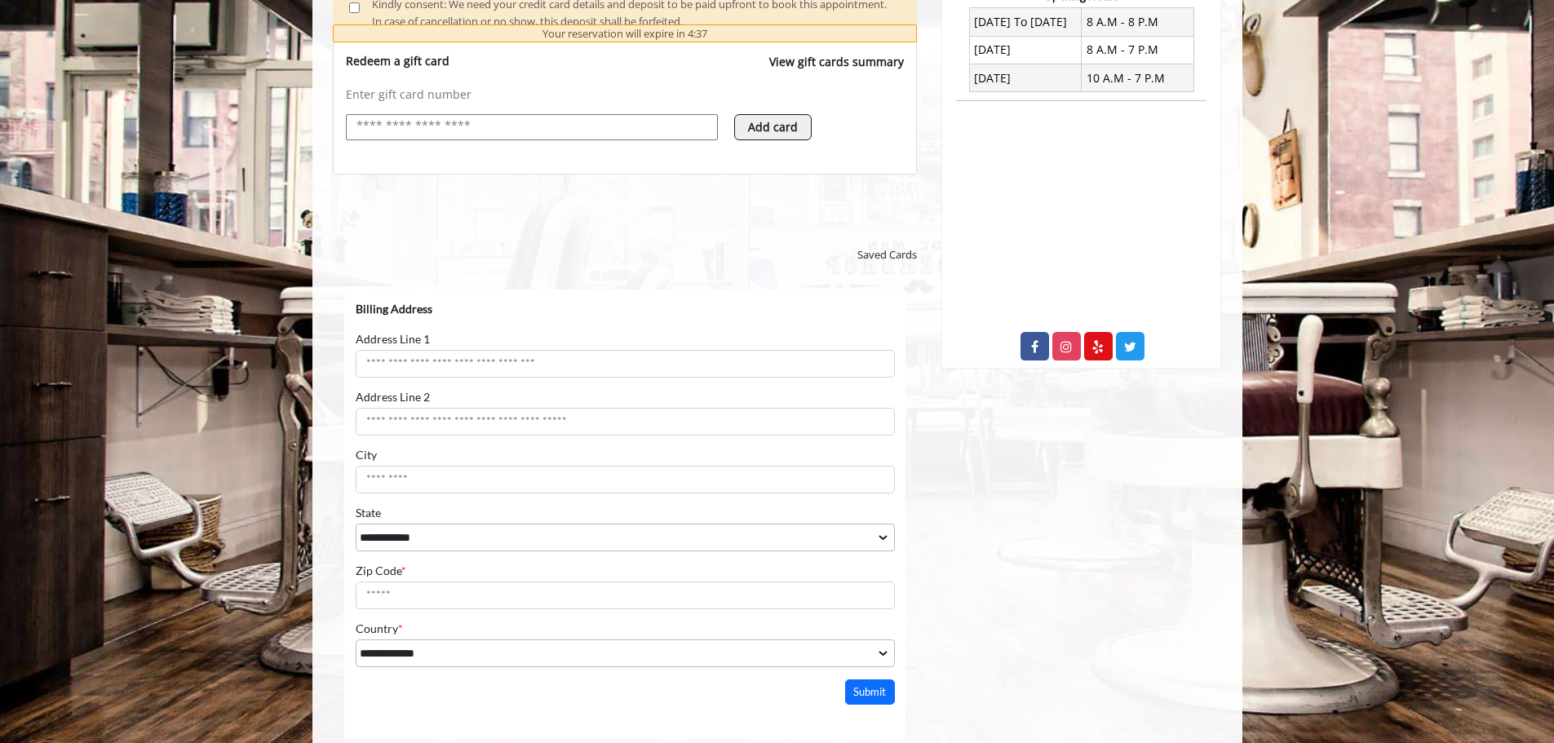
click at [887, 264] on div "Saved Cards" at bounding box center [625, 251] width 585 height 42
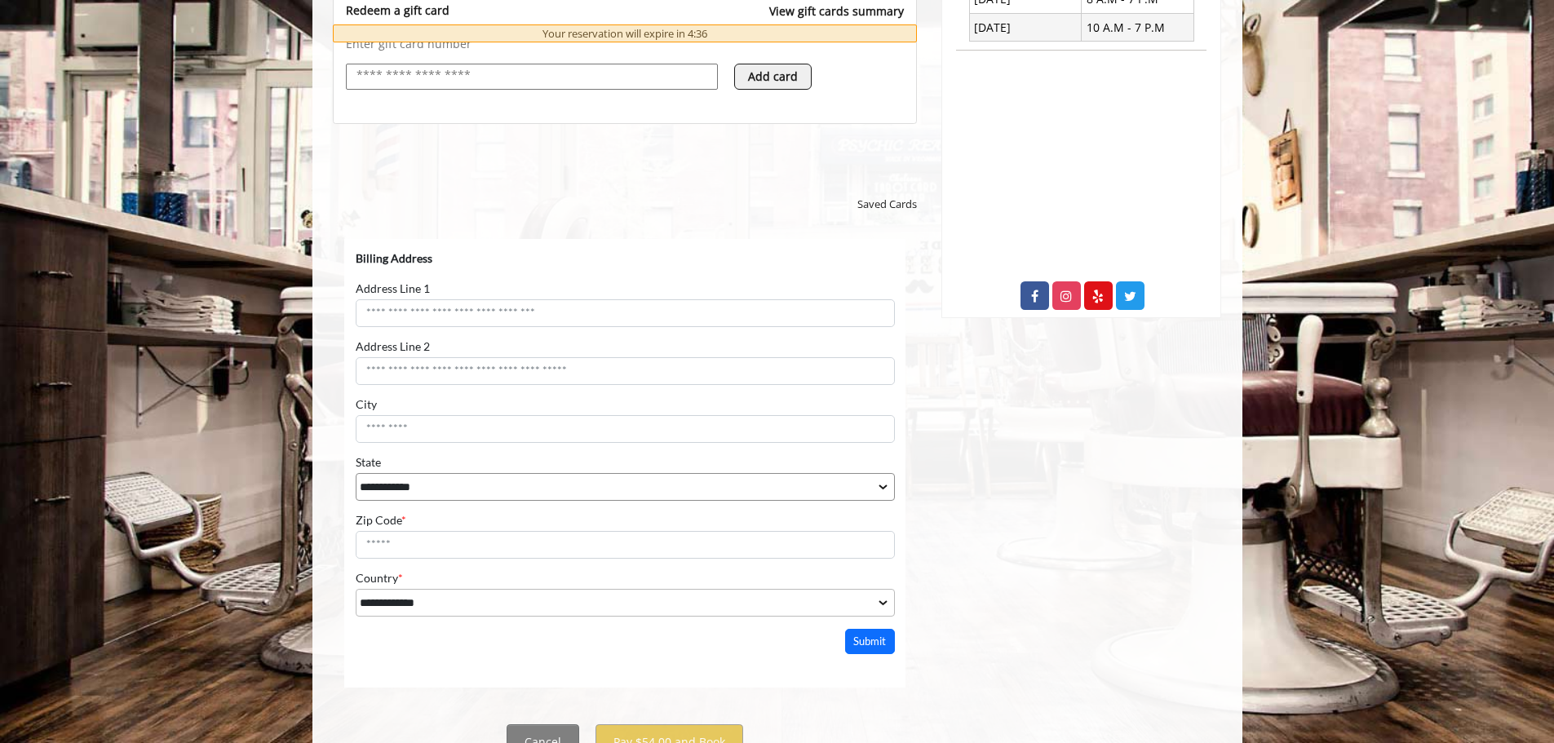
scroll to position [778, 0]
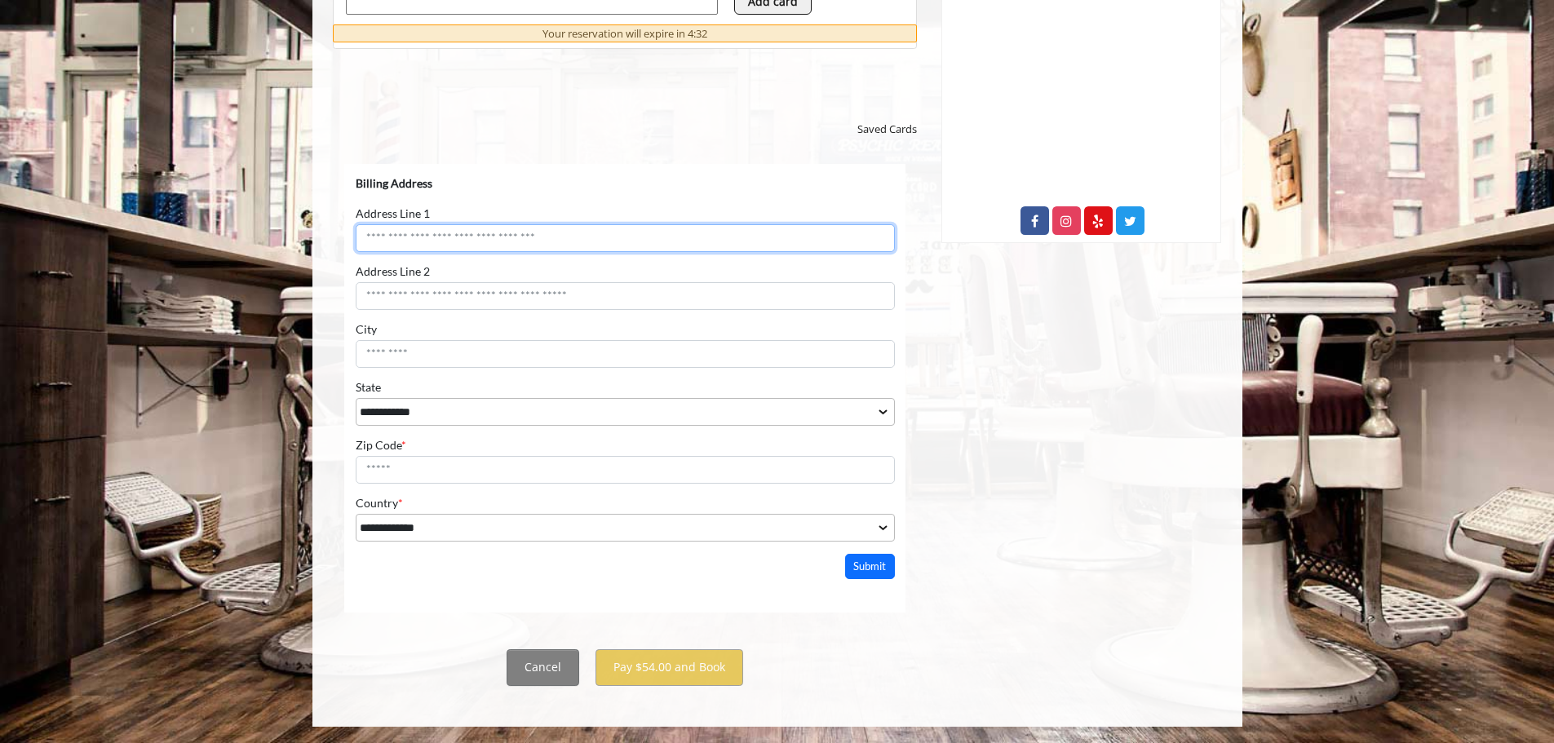
click at [491, 237] on input "Address Line 1" at bounding box center [624, 238] width 539 height 28
type input "***"
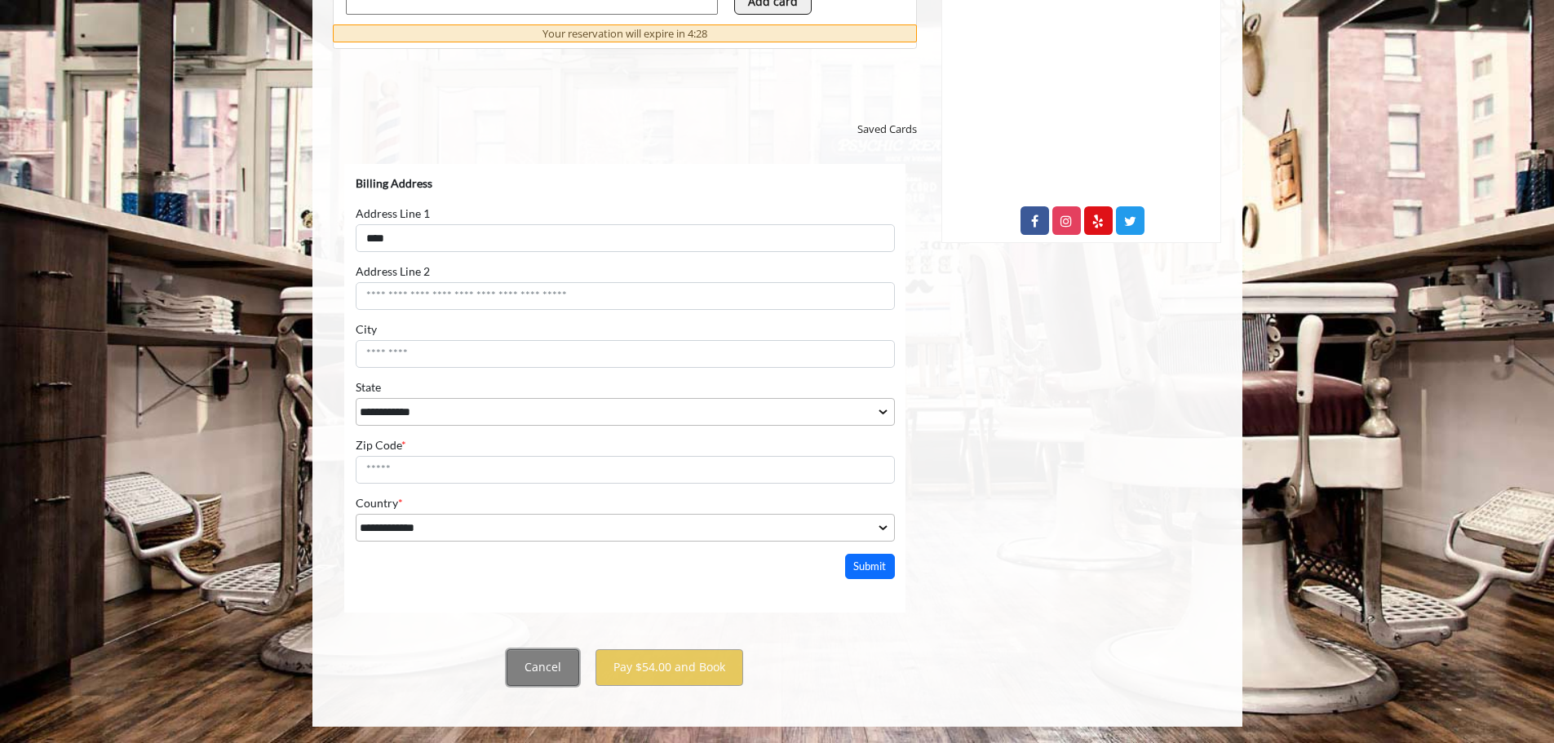
click at [523, 656] on button "Cancel" at bounding box center [543, 667] width 73 height 37
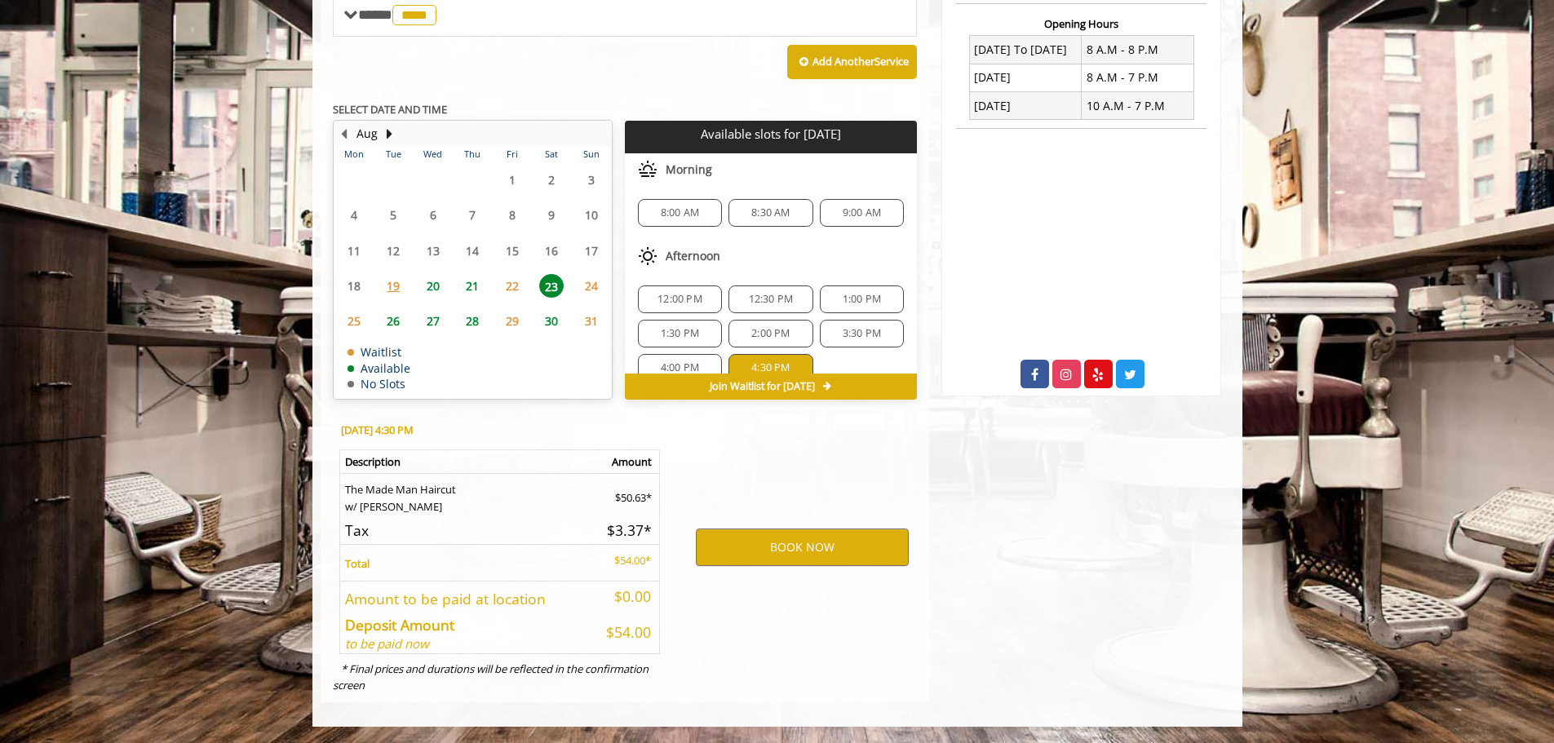
scroll to position [625, 0]
click at [731, 547] on button "BOOK NOW" at bounding box center [802, 548] width 213 height 38
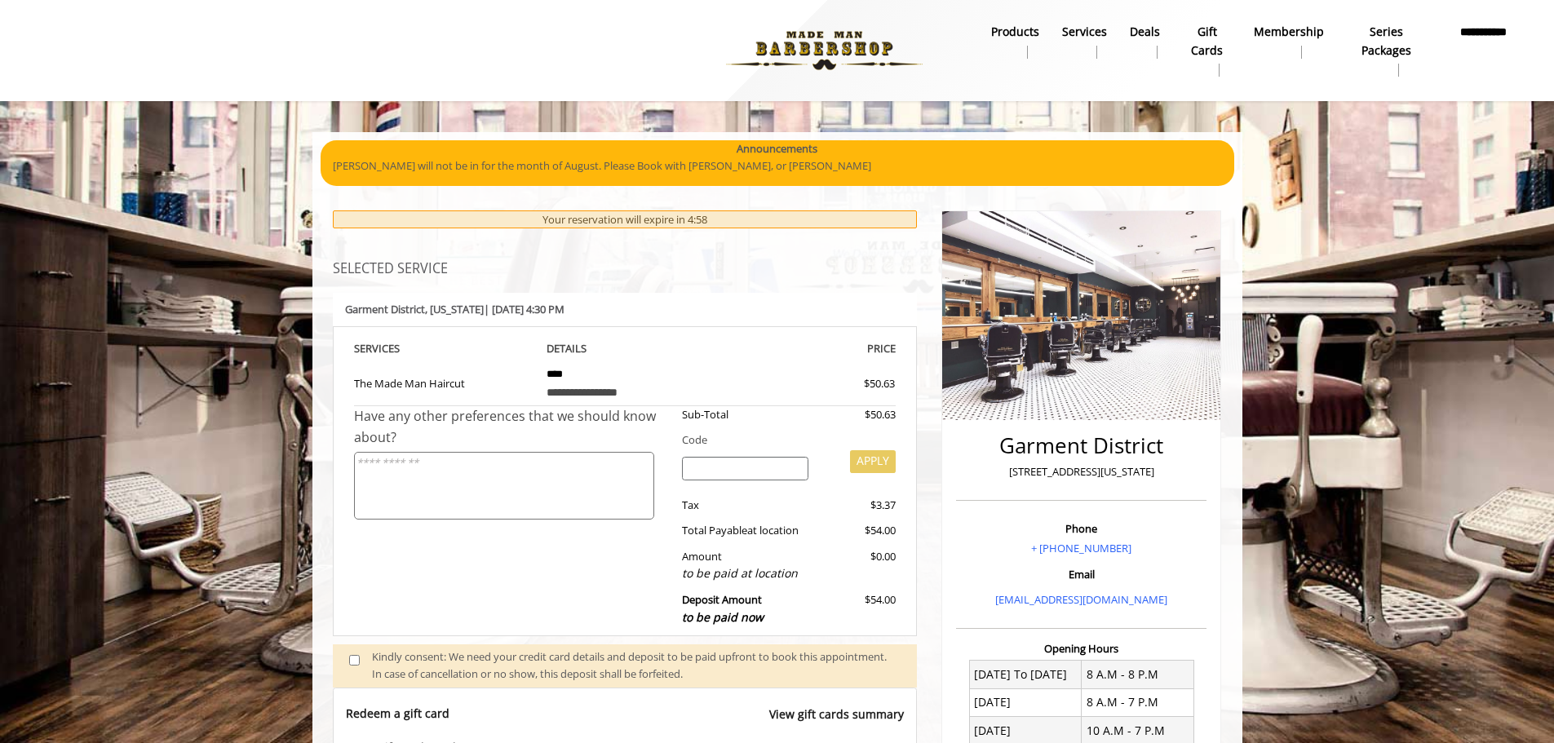
scroll to position [0, 0]
select select "***"
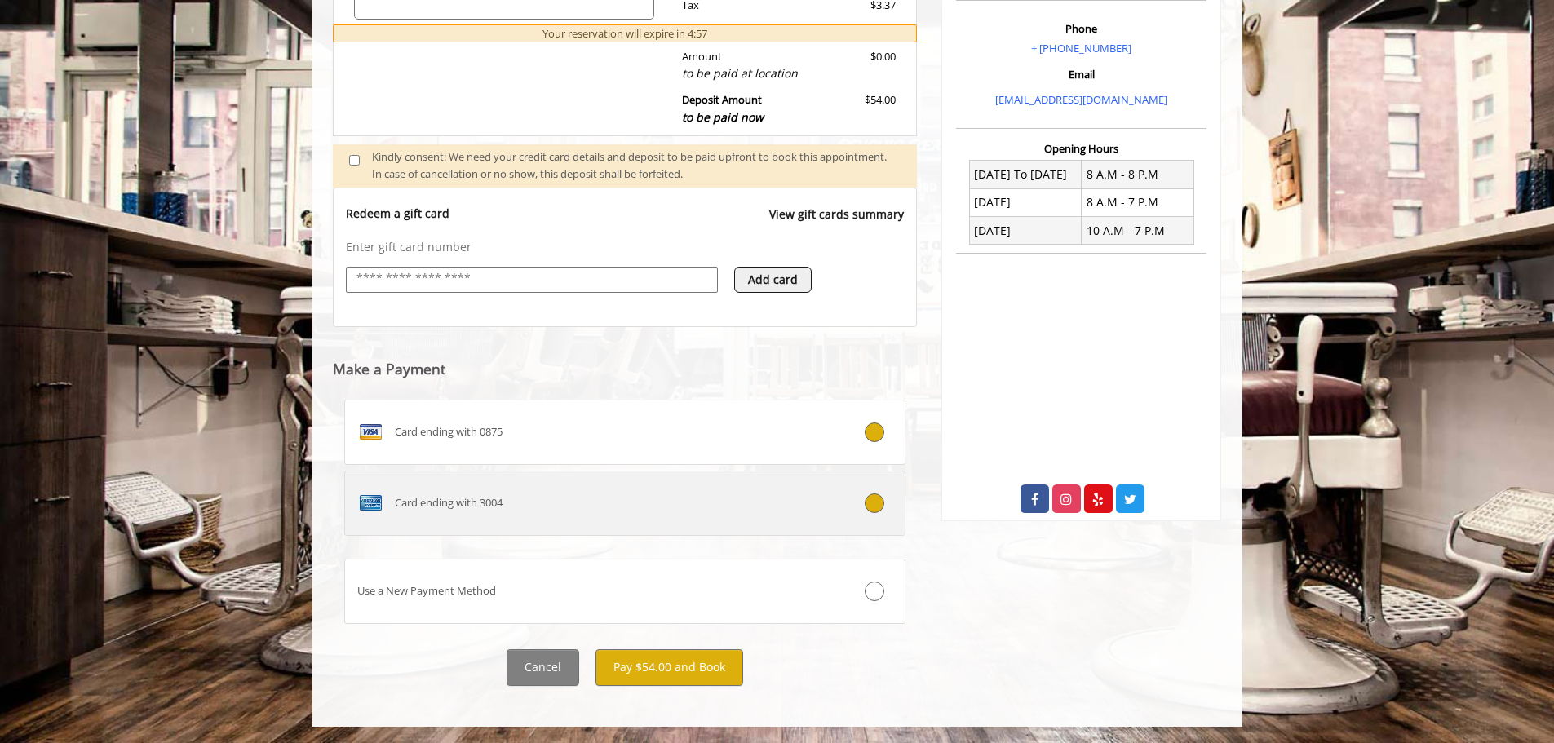
click at [821, 522] on label "Card ending with 3004" at bounding box center [625, 503] width 562 height 65
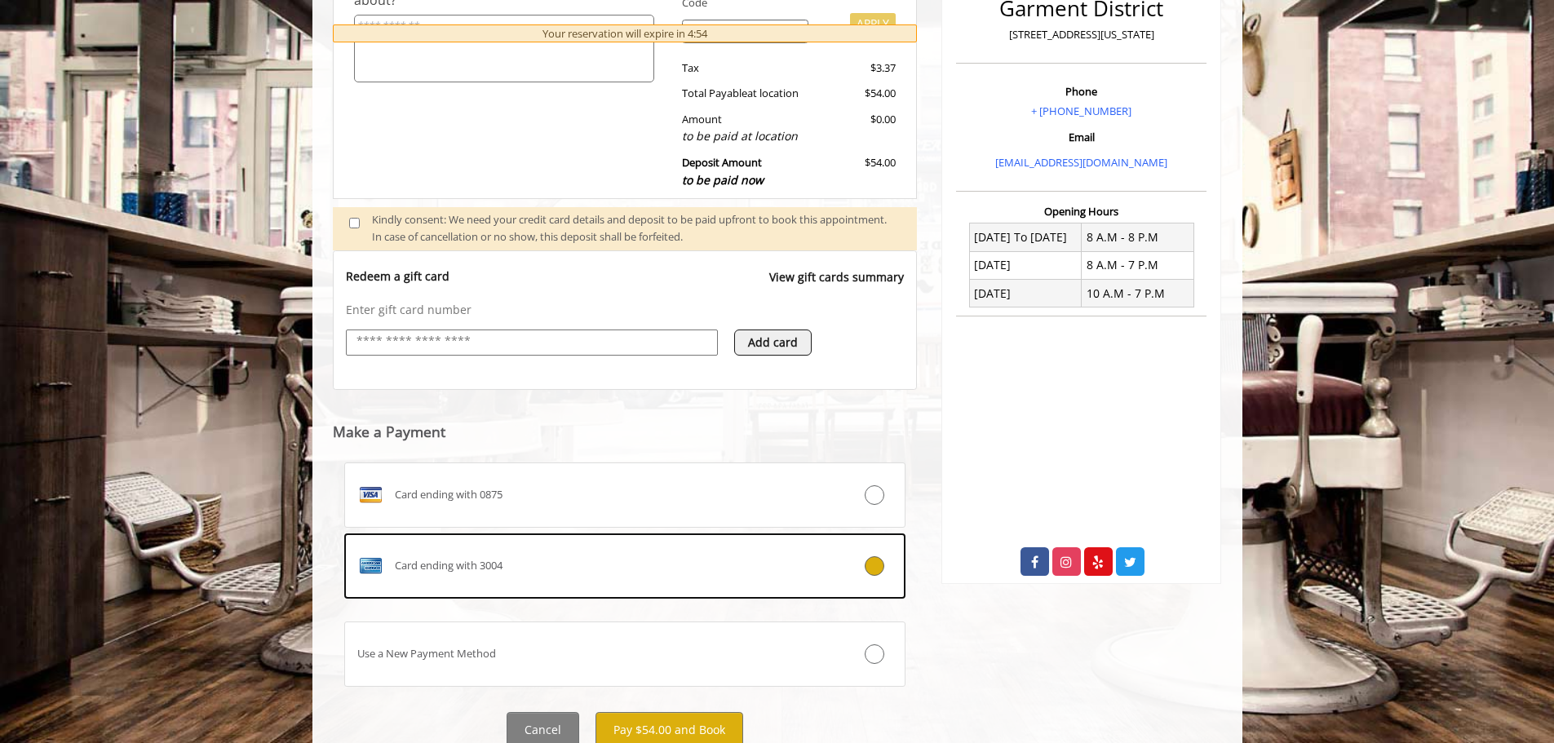
scroll to position [474, 0]
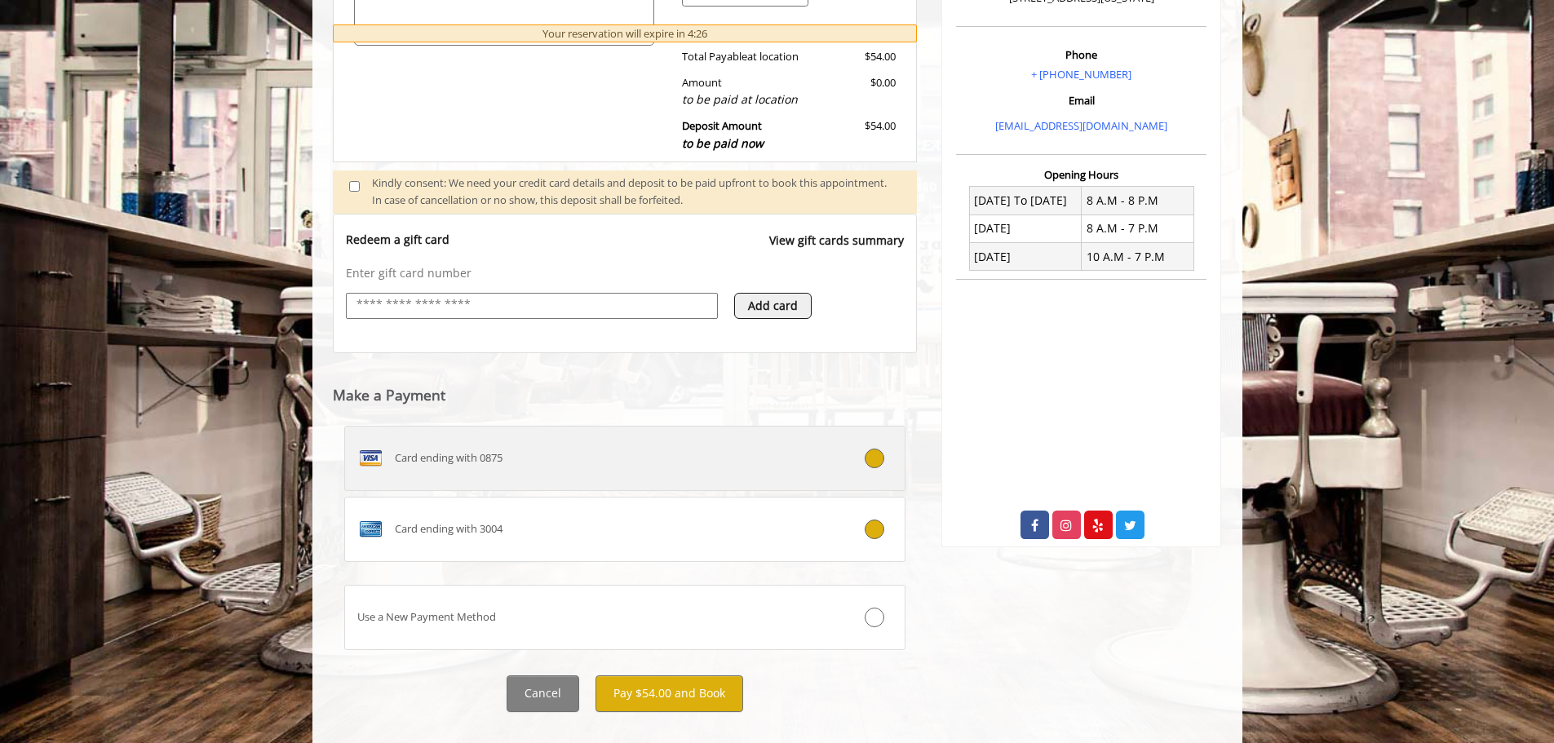
click at [864, 463] on div at bounding box center [858, 459] width 93 height 20
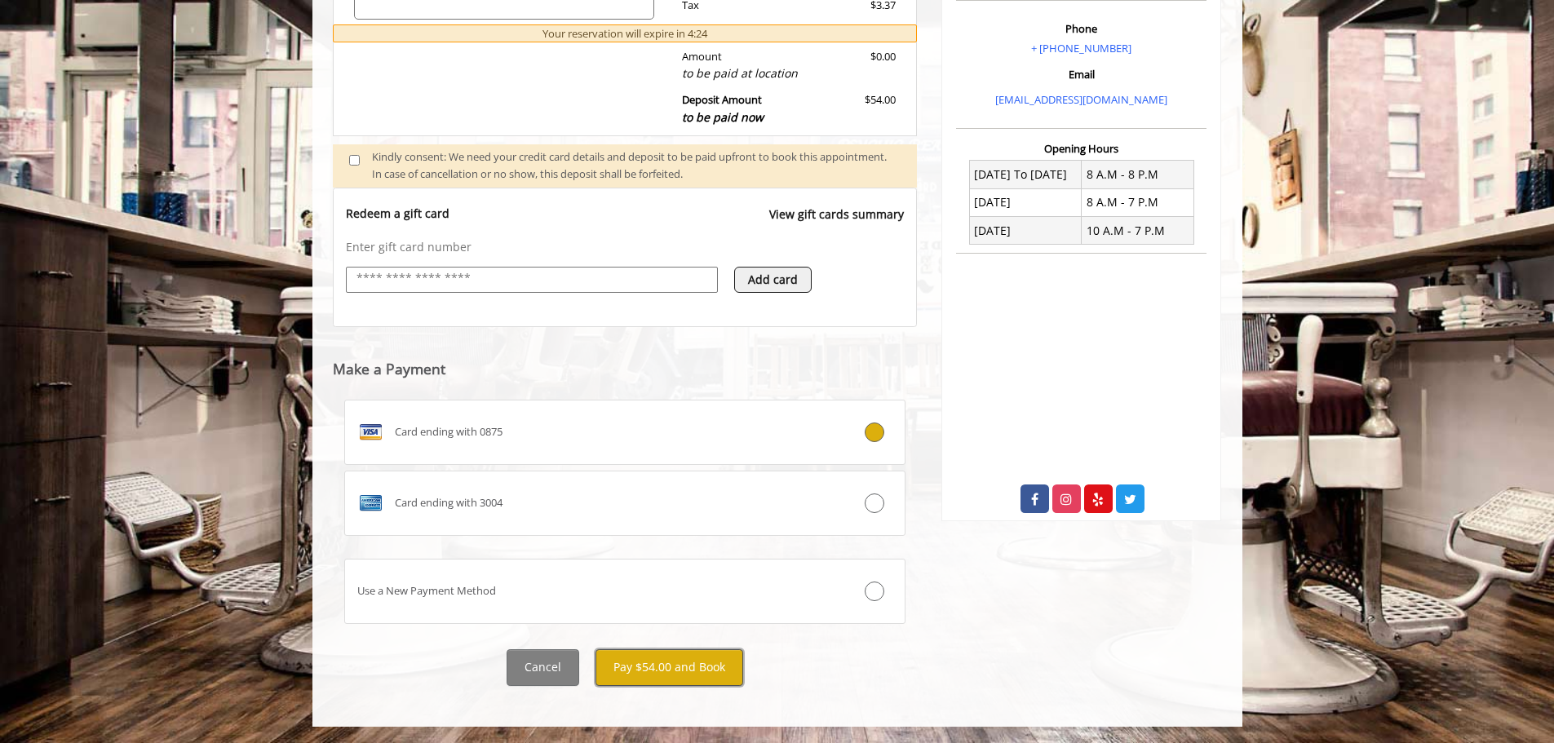
click at [673, 662] on button "Pay $54.00 and Book" at bounding box center [670, 667] width 148 height 37
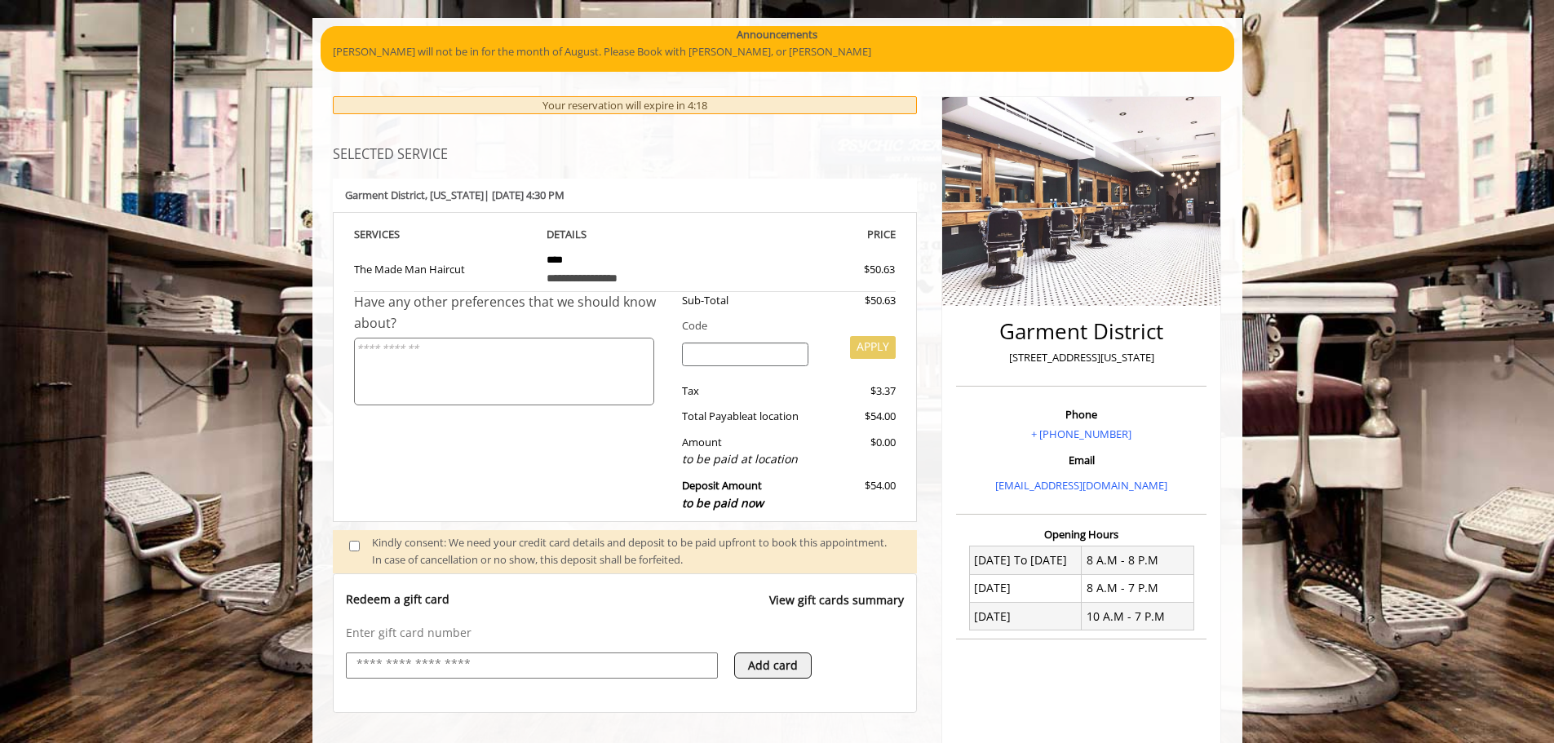
scroll to position [92, 0]
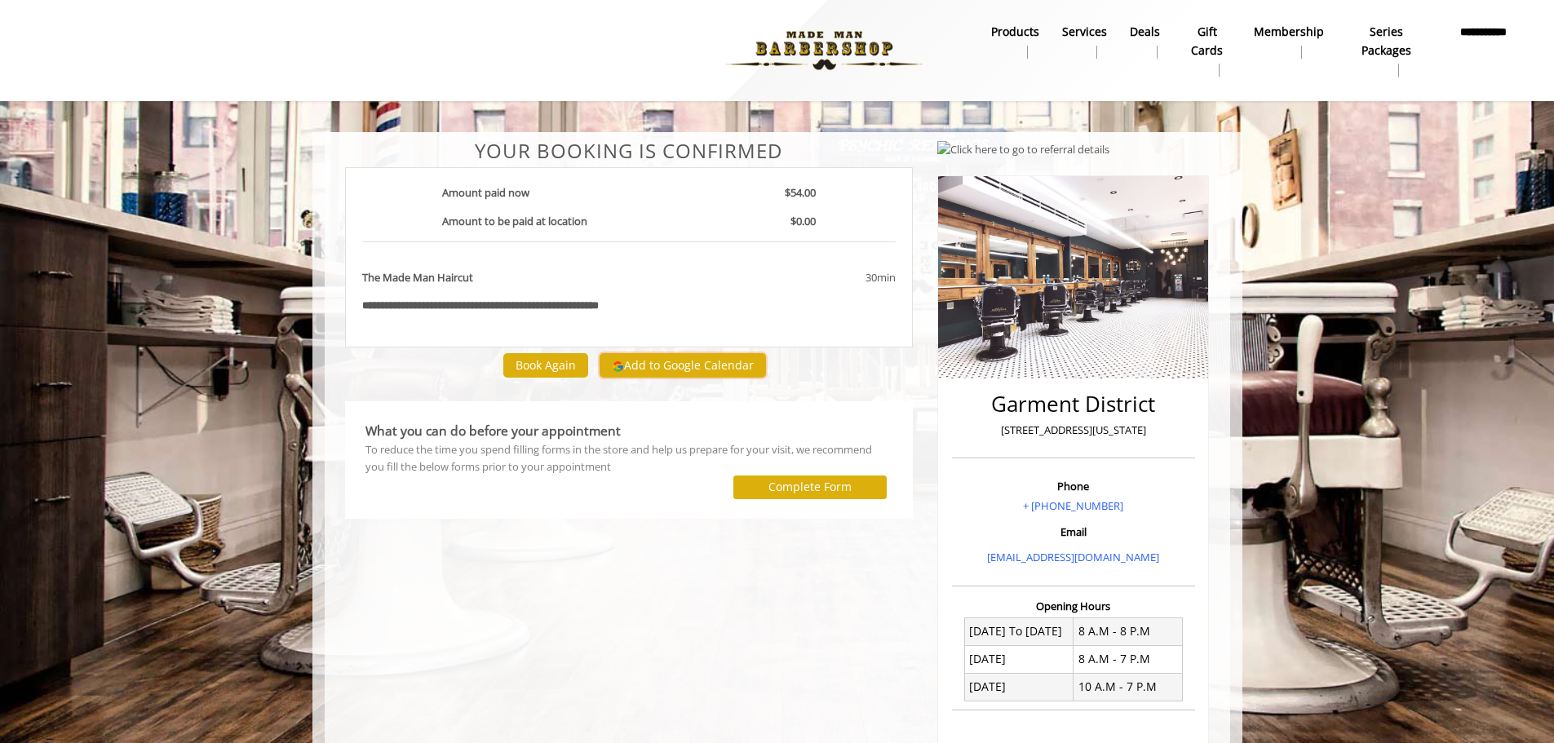
click at [681, 361] on button "Add to Google Calendar" at bounding box center [683, 365] width 166 height 24
